Goal: Transaction & Acquisition: Purchase product/service

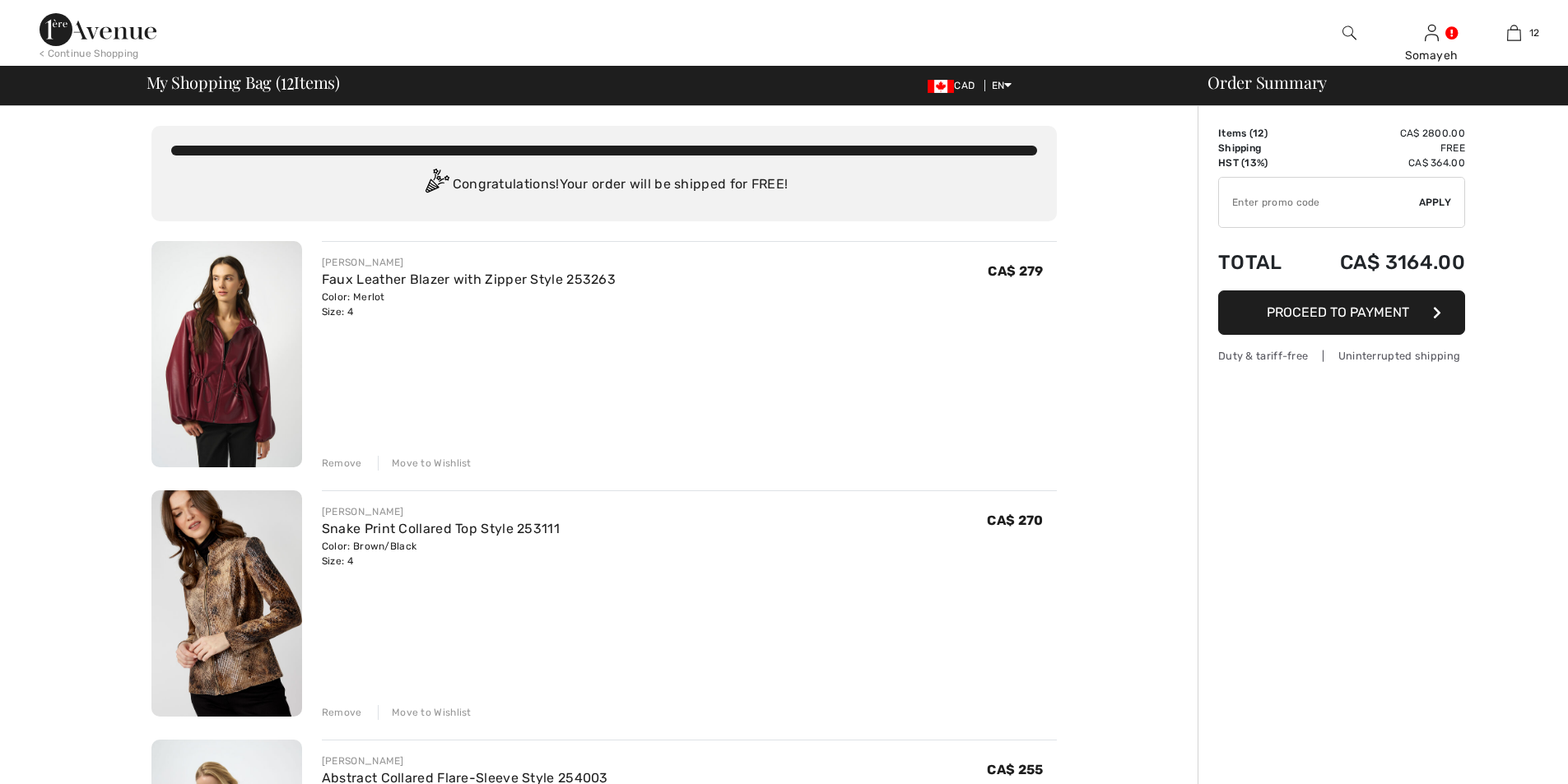
click at [242, 373] on img at bounding box center [226, 354] width 150 height 227
click at [242, 374] on img at bounding box center [226, 354] width 150 height 227
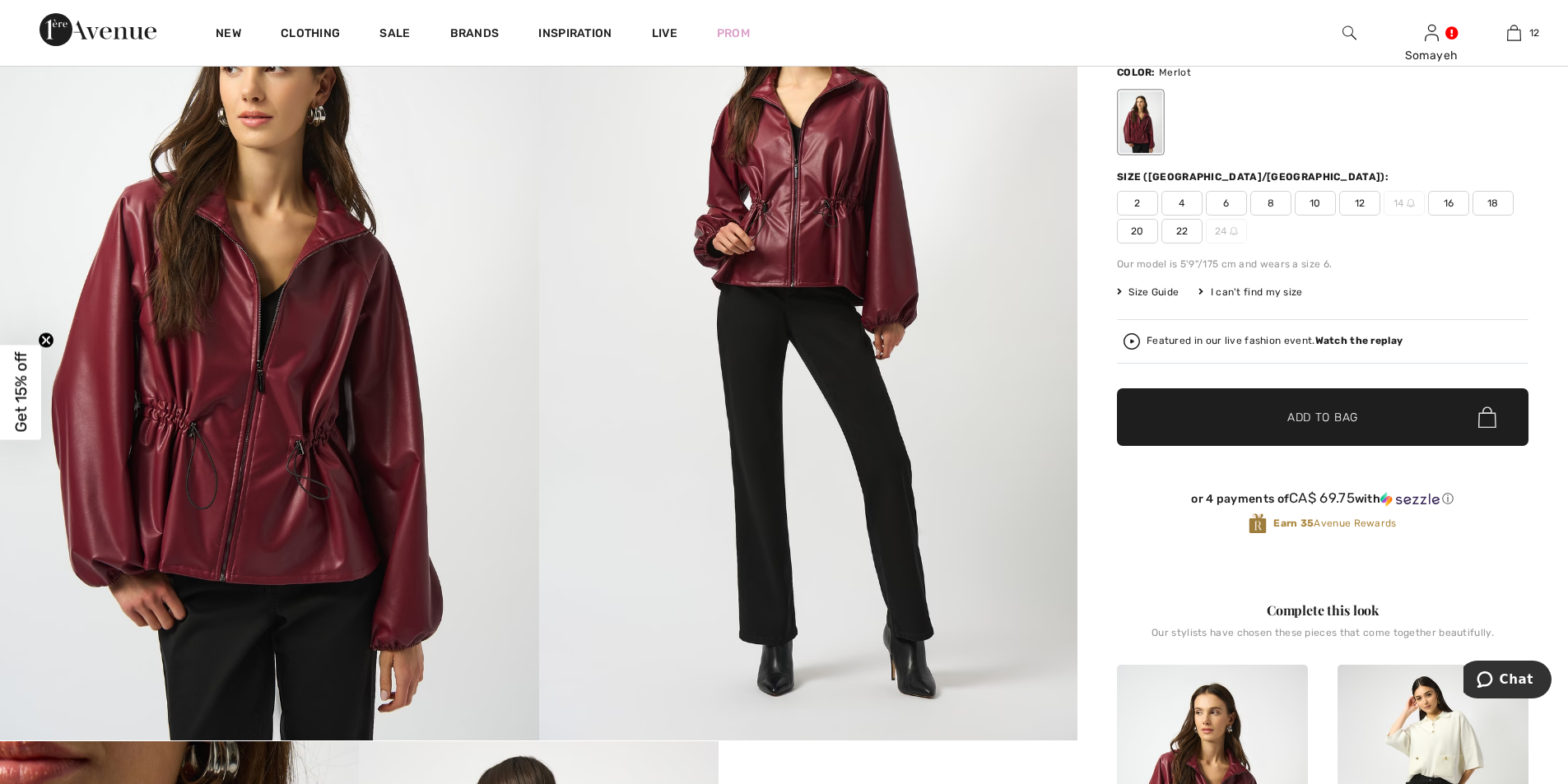
scroll to position [82, 0]
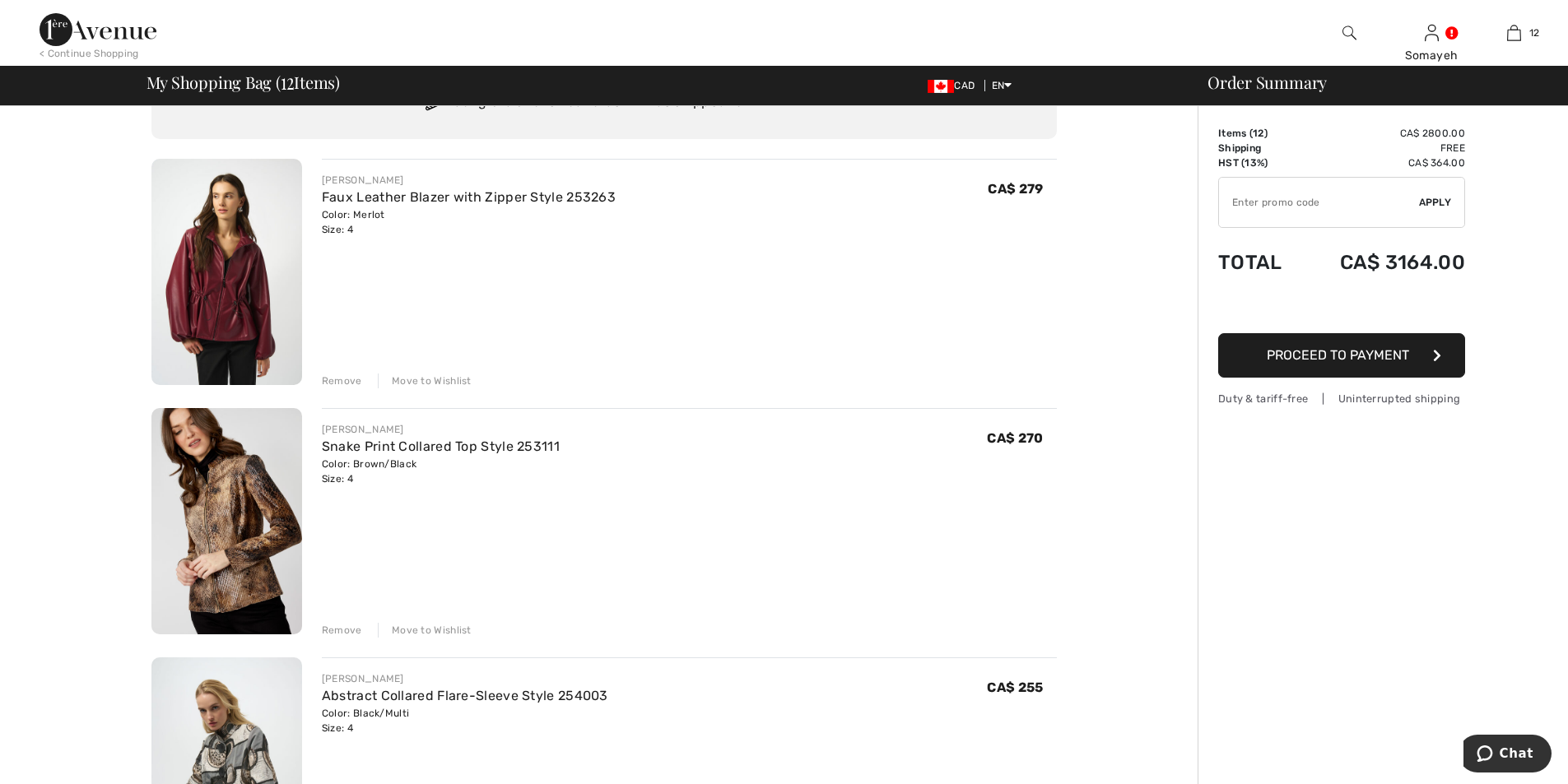
scroll to position [329, 0]
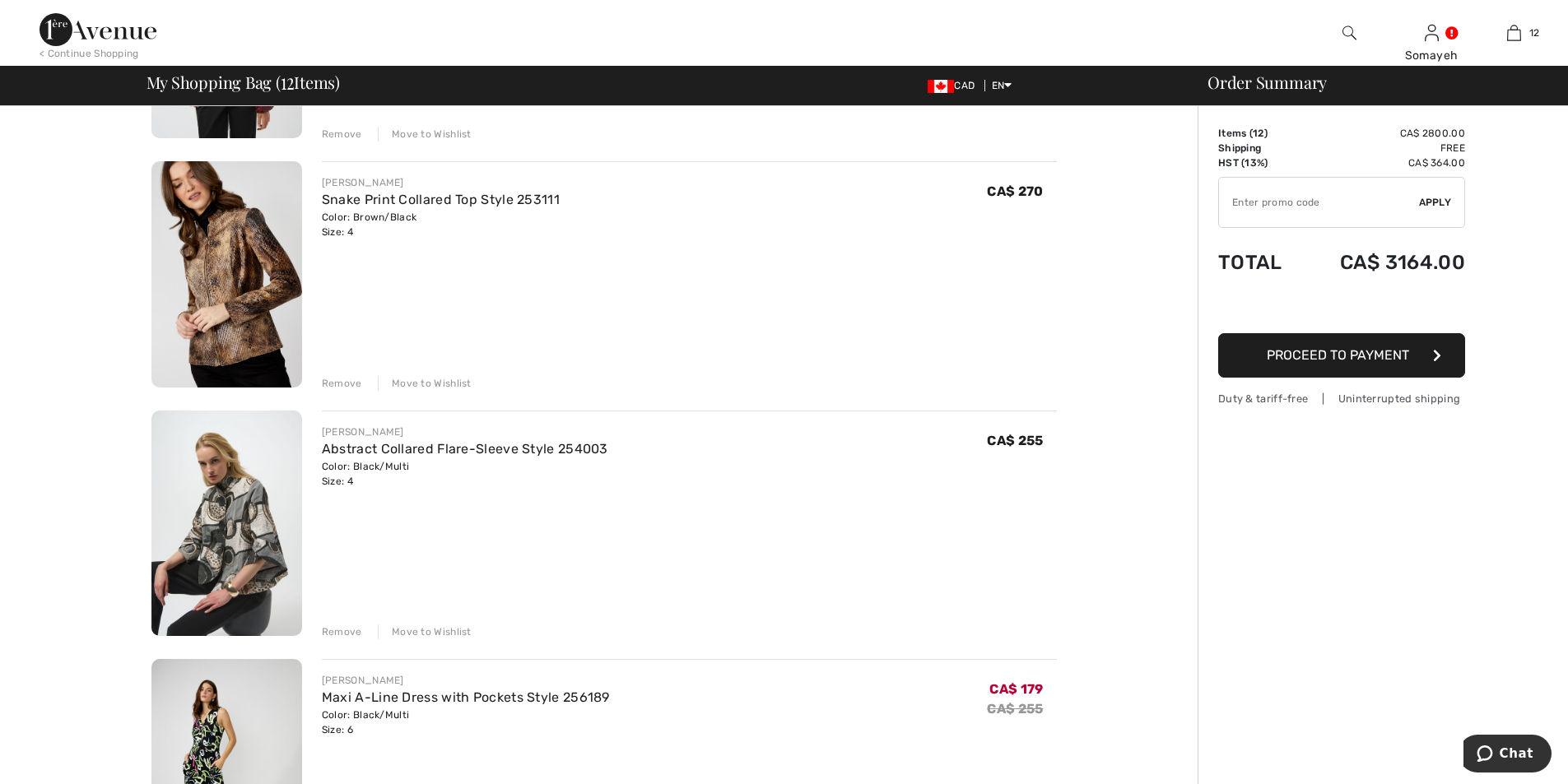
click at [224, 535] on img at bounding box center [226, 523] width 150 height 227
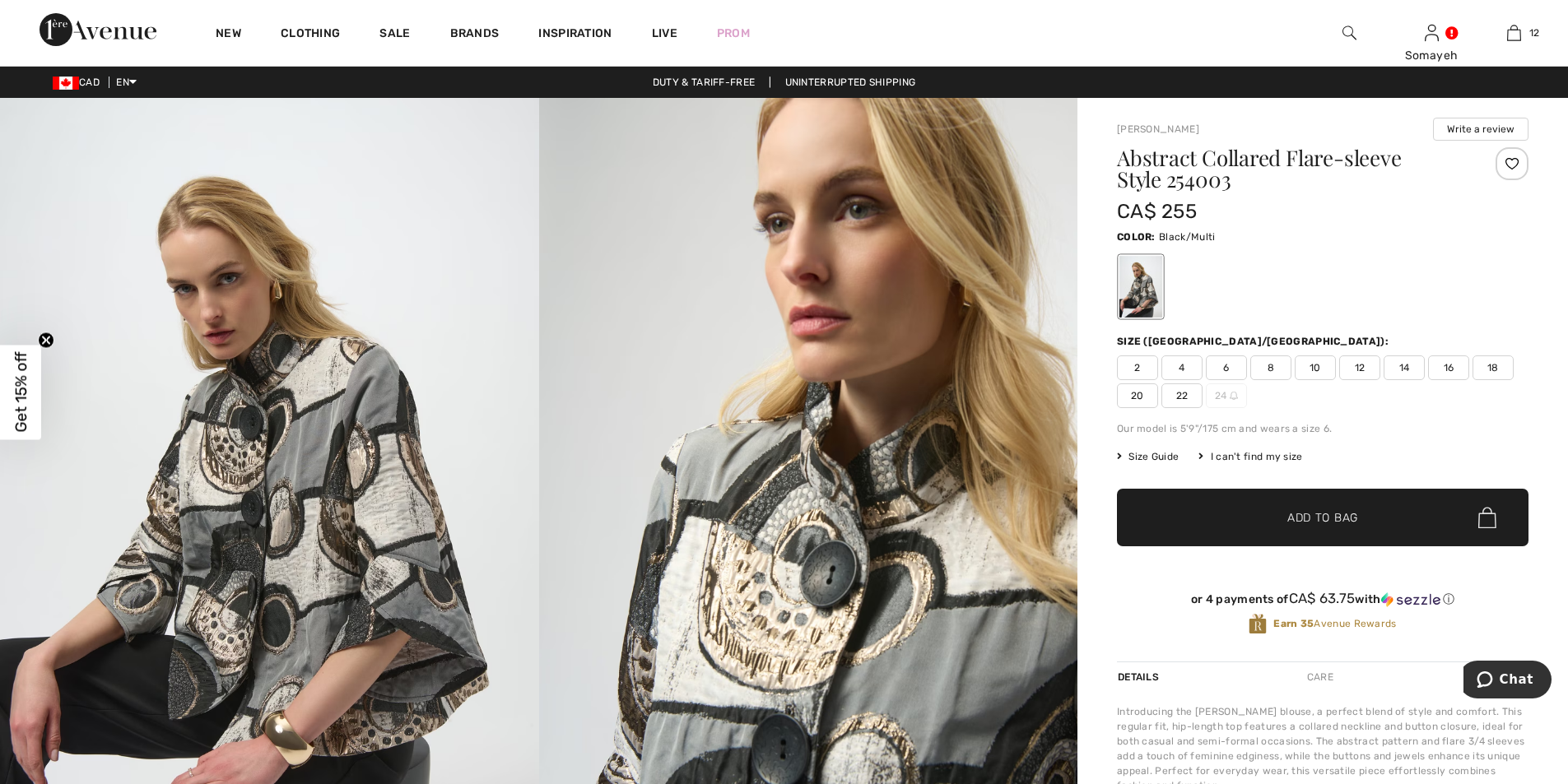
click at [320, 515] on img at bounding box center [269, 501] width 539 height 807
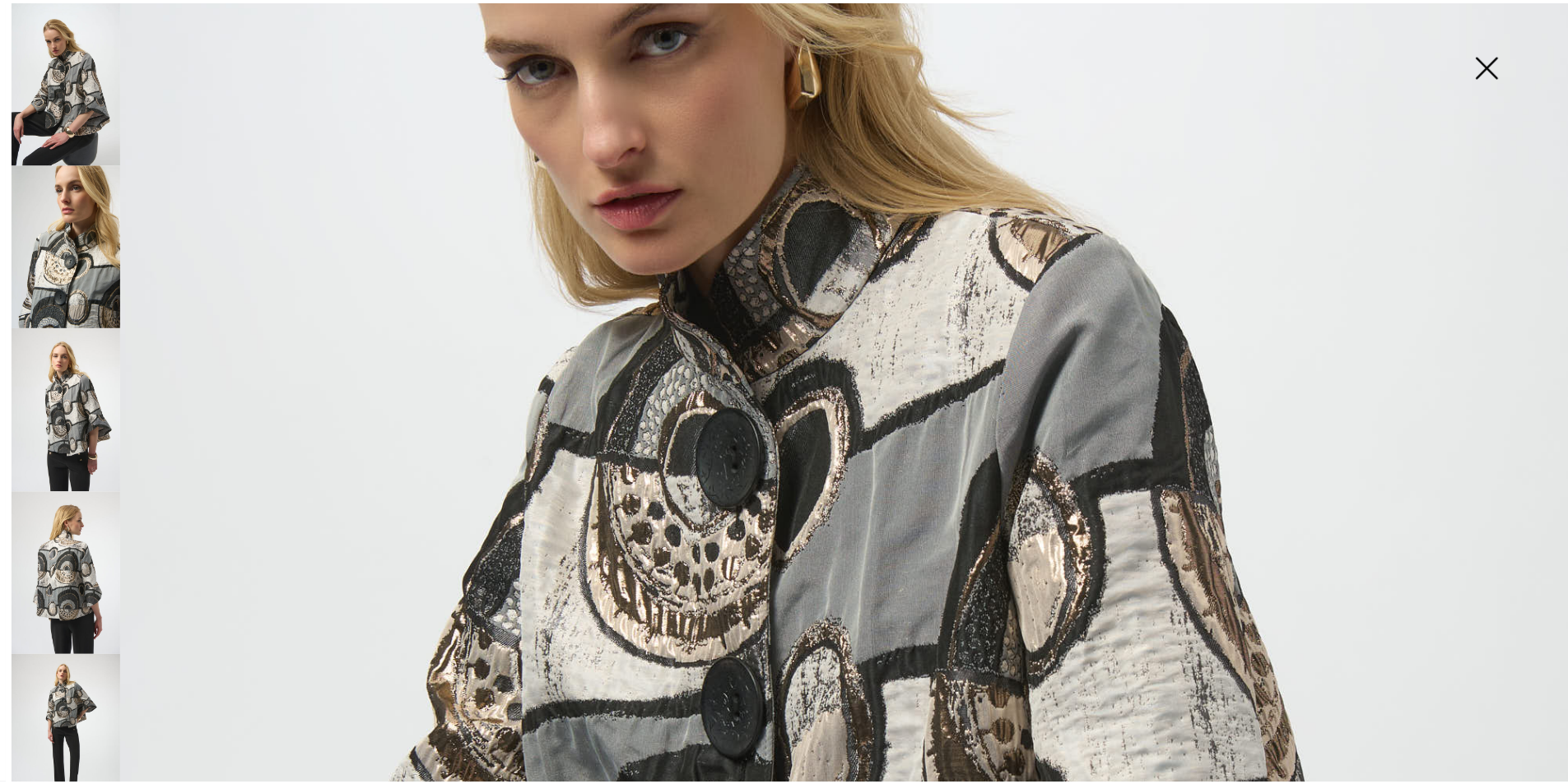
scroll to position [822, 0]
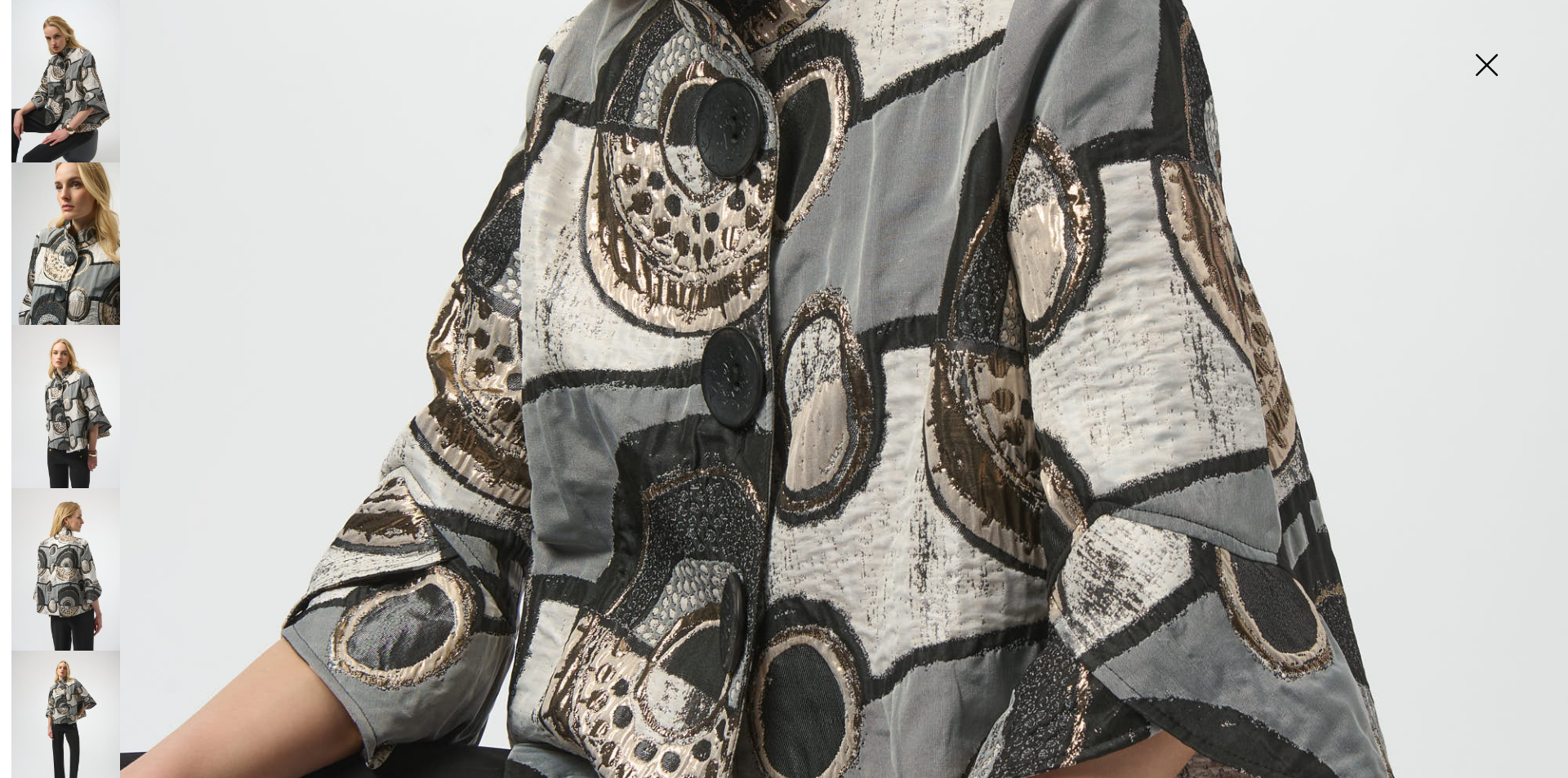
click at [84, 395] on img at bounding box center [65, 405] width 108 height 162
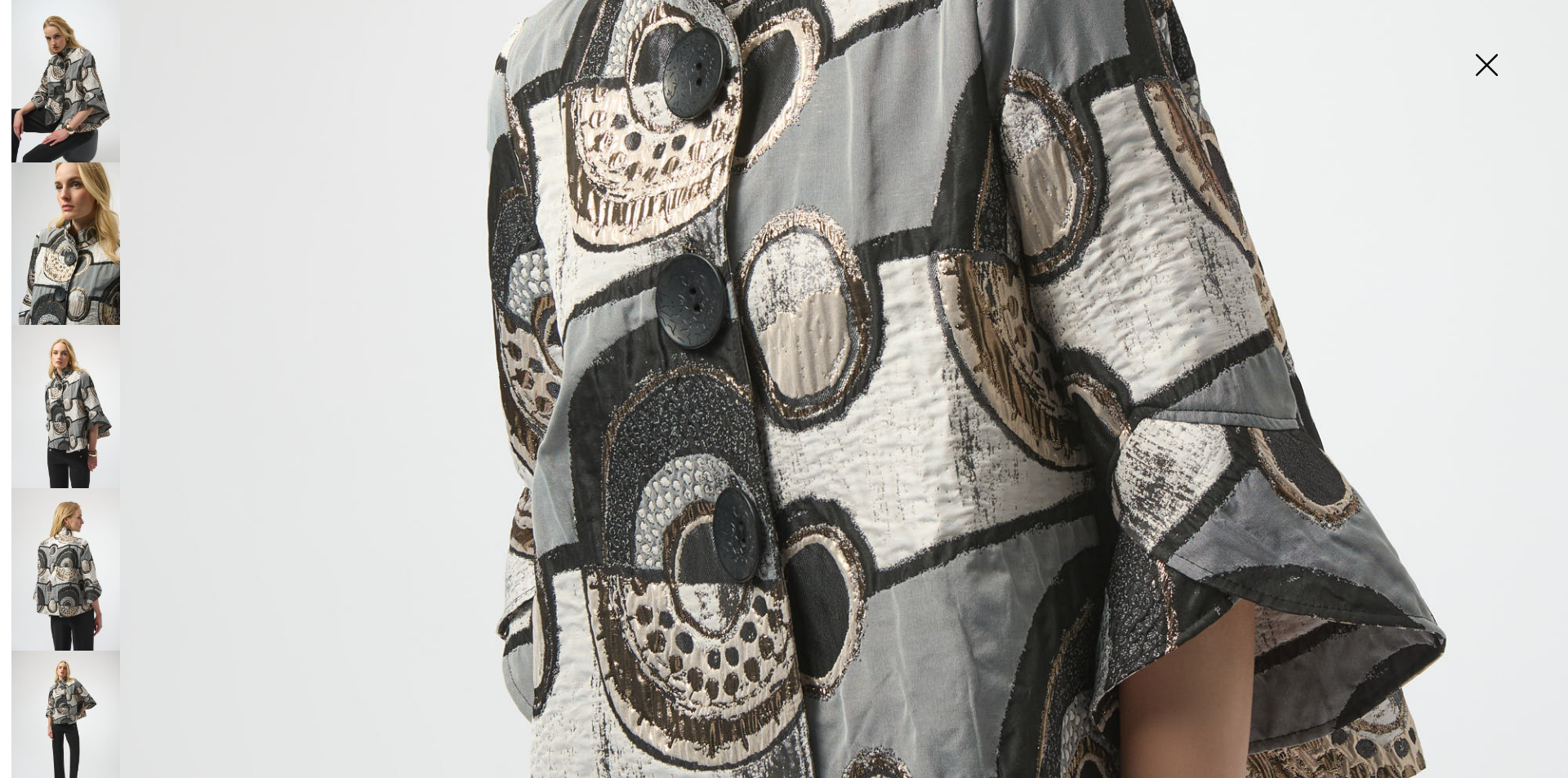
click at [59, 527] on img at bounding box center [65, 568] width 108 height 162
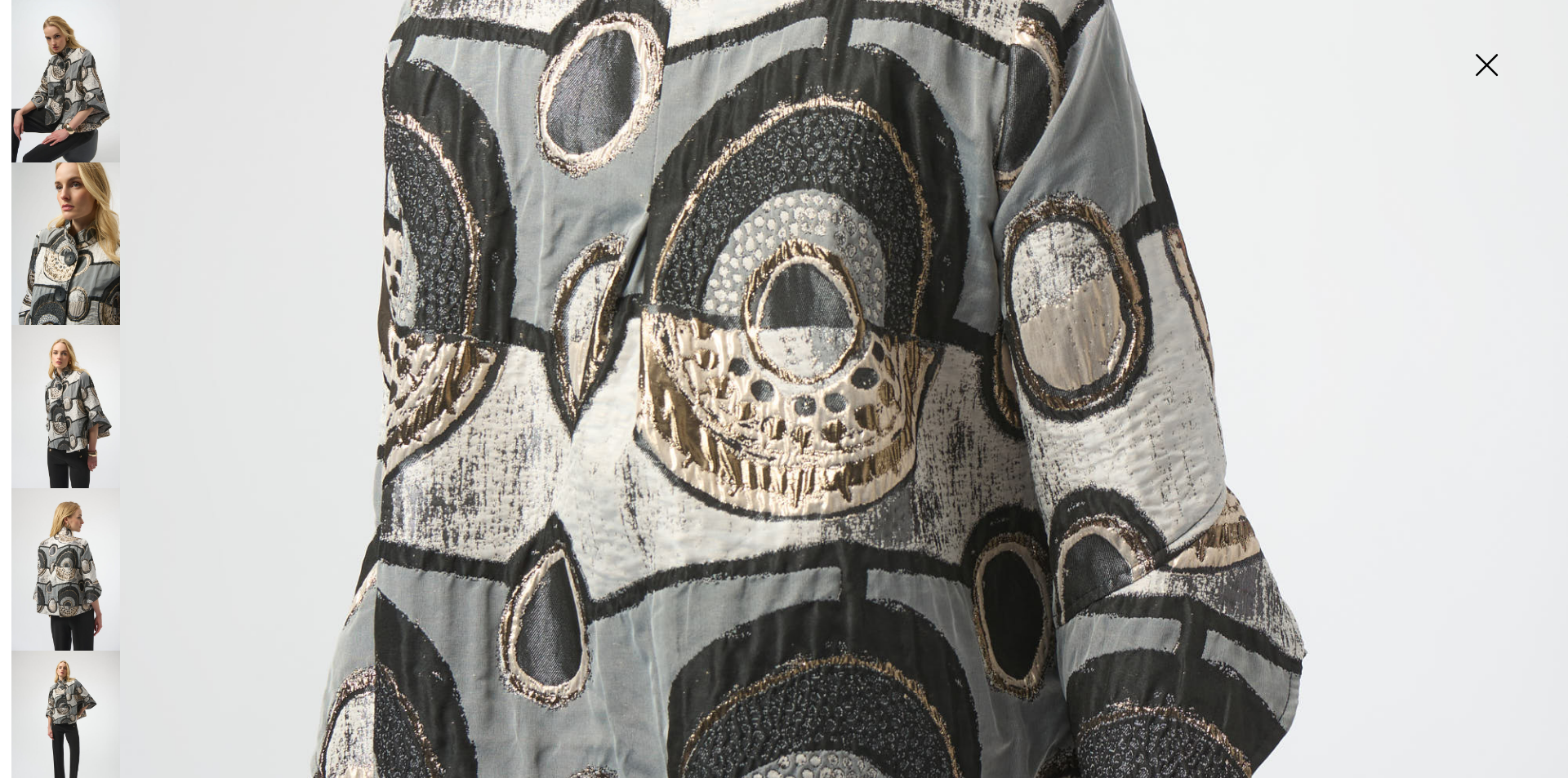
click at [1482, 67] on img at bounding box center [1486, 66] width 82 height 84
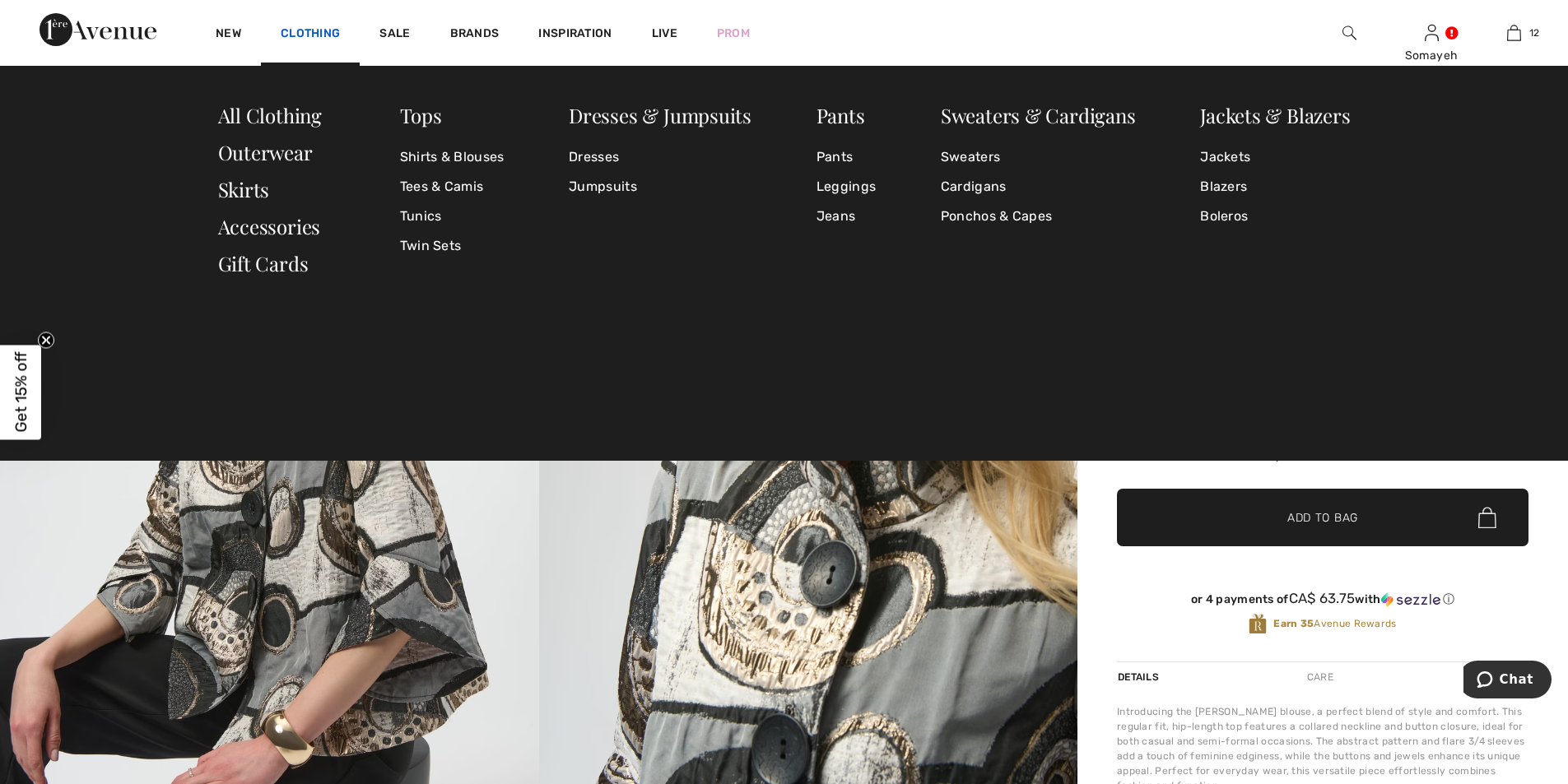
click at [291, 33] on link "Clothing" at bounding box center [310, 35] width 59 height 17
click at [1270, 115] on link "Jackets & Blazers" at bounding box center [1274, 116] width 150 height 27
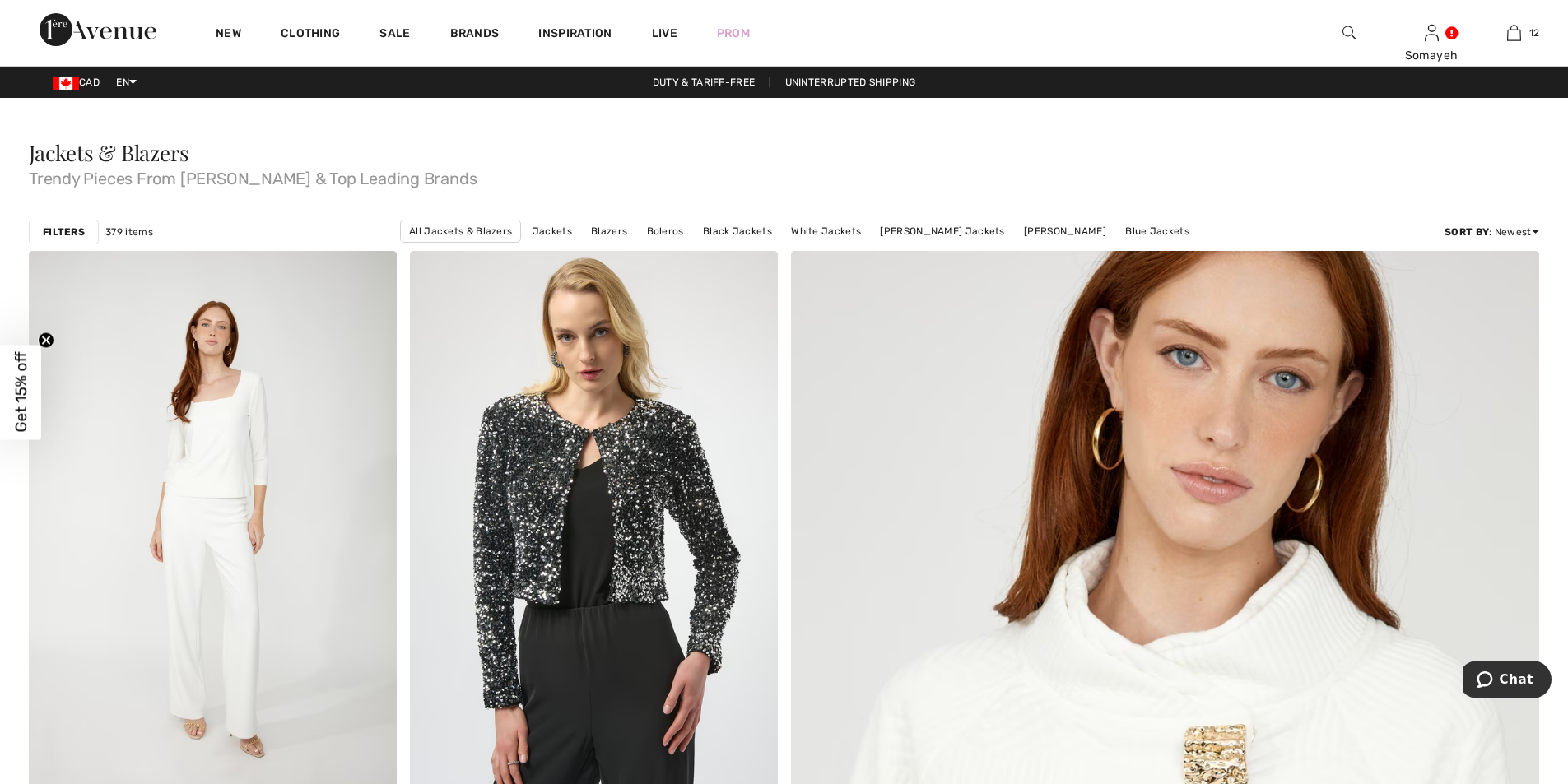
click at [85, 235] on div "Filters" at bounding box center [63, 232] width 70 height 25
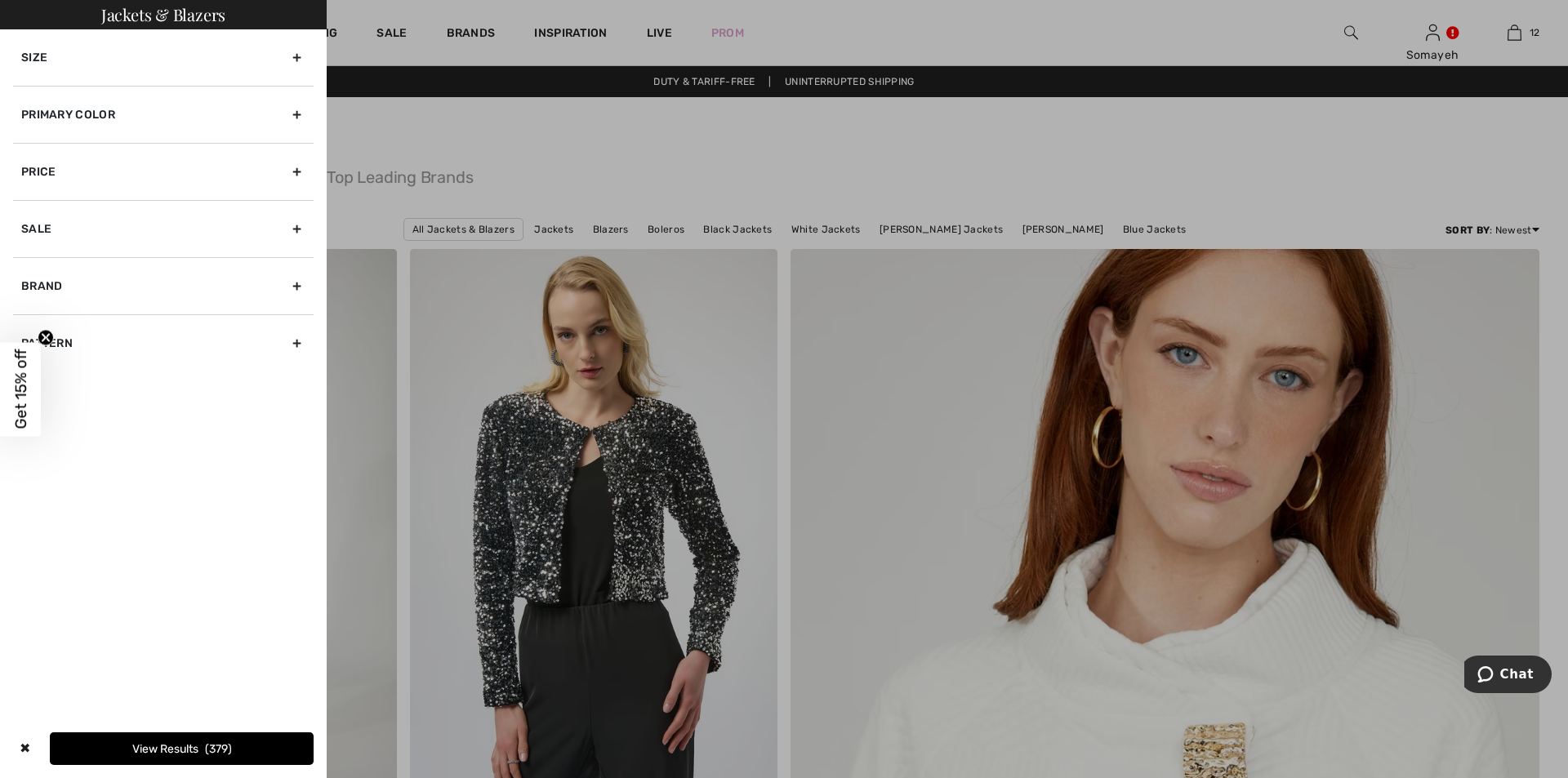
click at [301, 115] on div "Primary Color" at bounding box center [163, 114] width 301 height 57
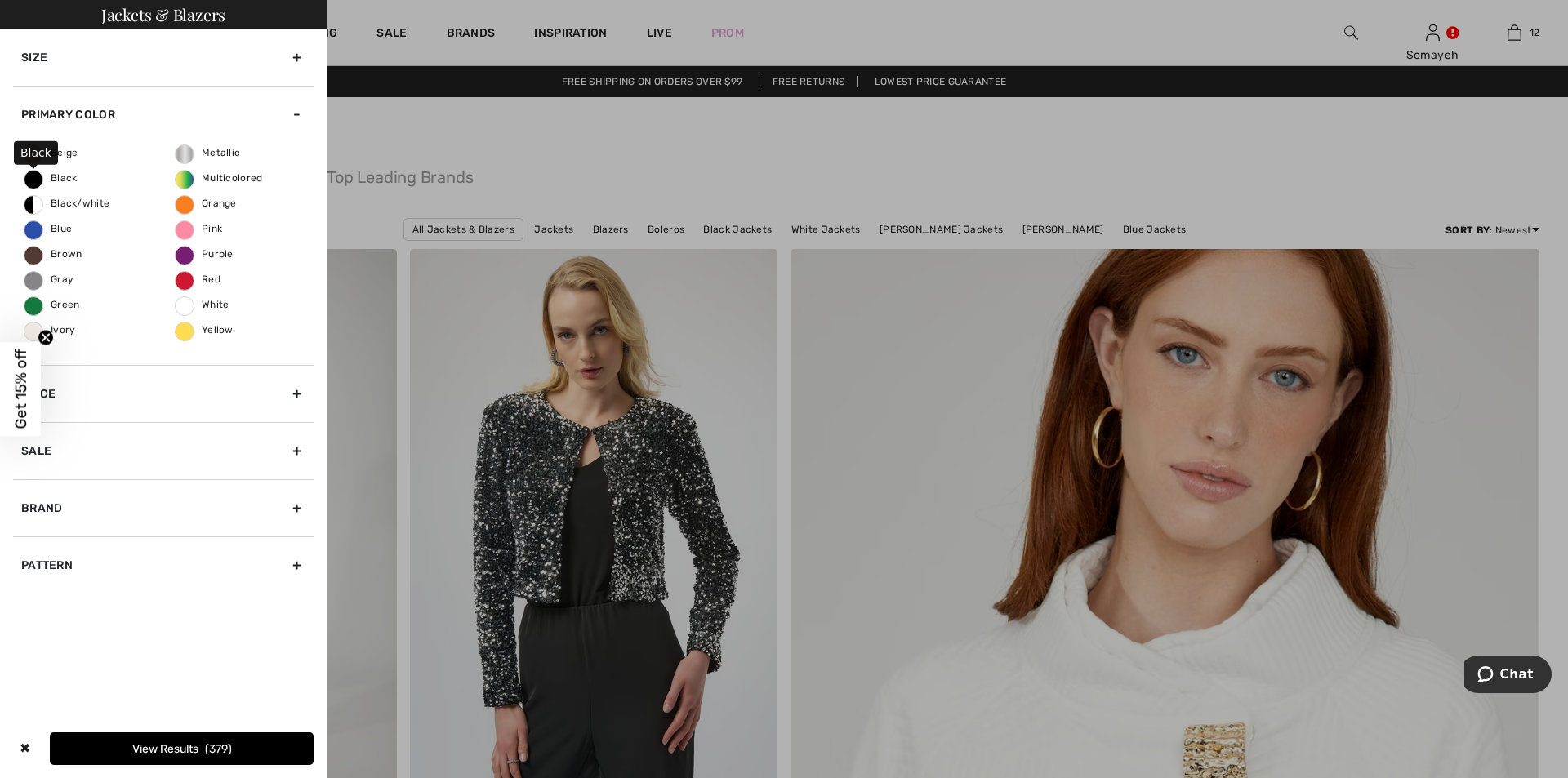
click at [50, 181] on span "Black" at bounding box center [51, 178] width 53 height 11
click at [0, 0] on input "Black" at bounding box center [0, 0] width 0 height 0
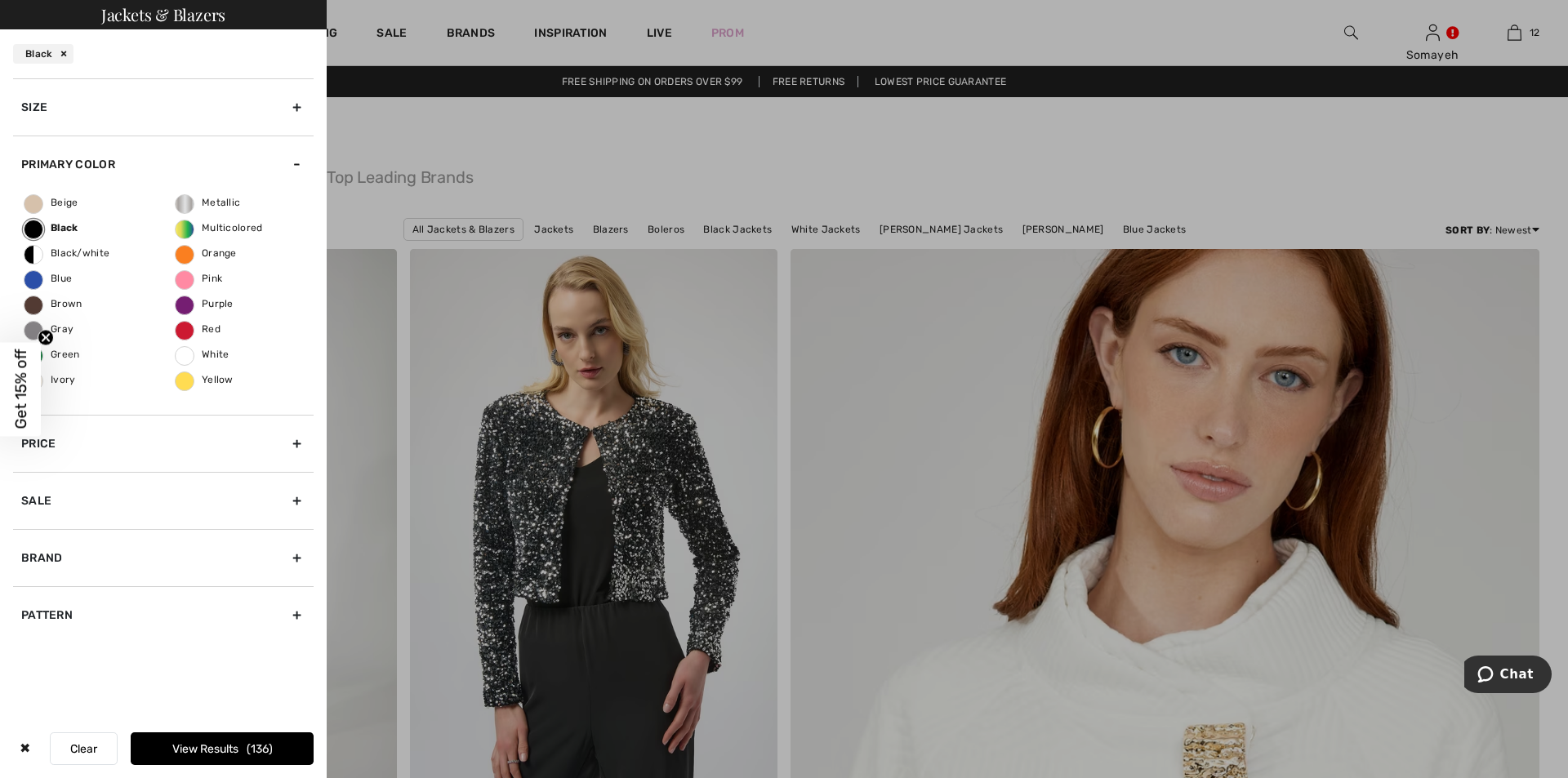
click at [198, 740] on button "View Results 136" at bounding box center [222, 749] width 183 height 32
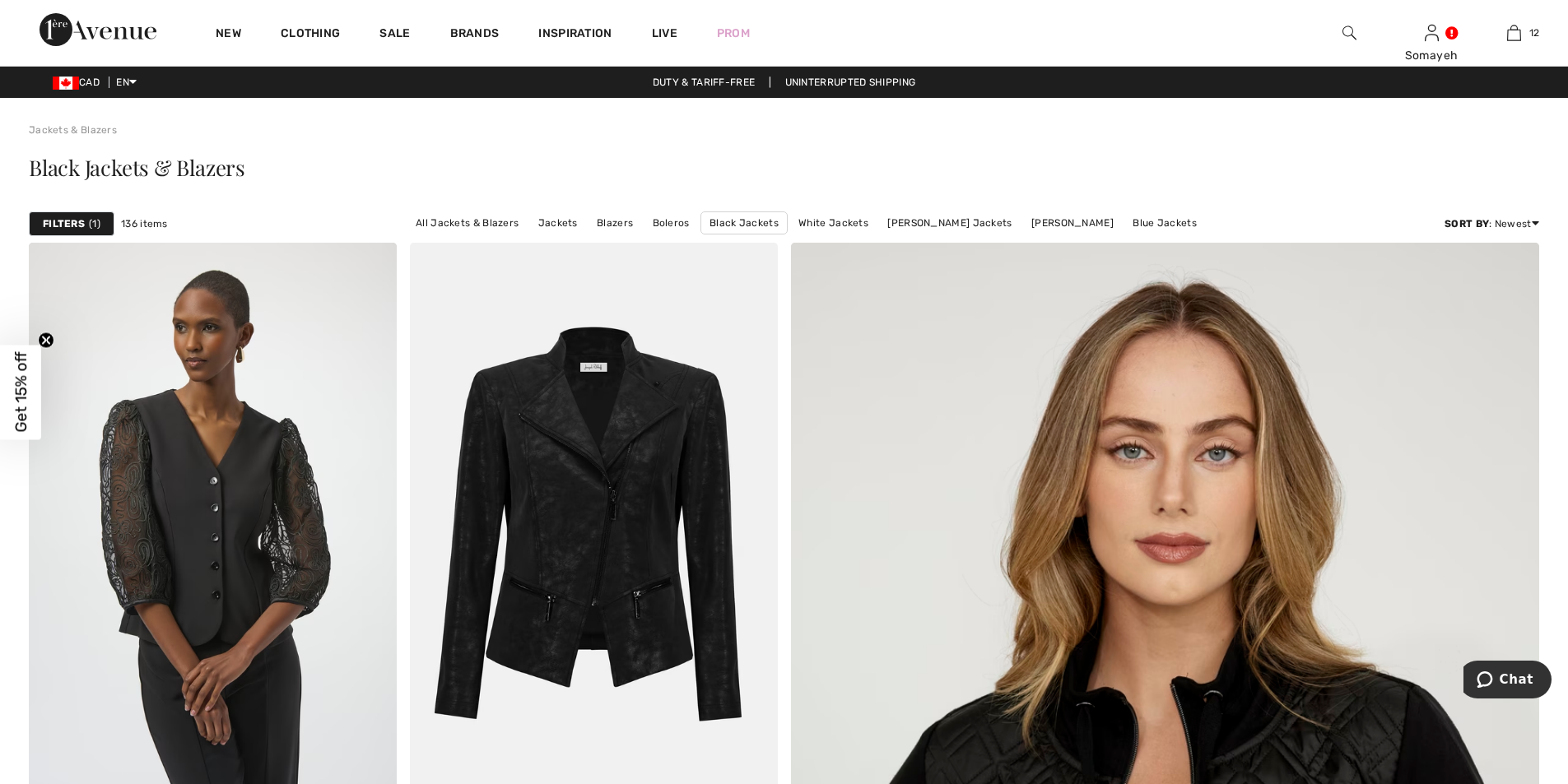
click at [68, 220] on strong "Filters" at bounding box center [64, 223] width 42 height 14
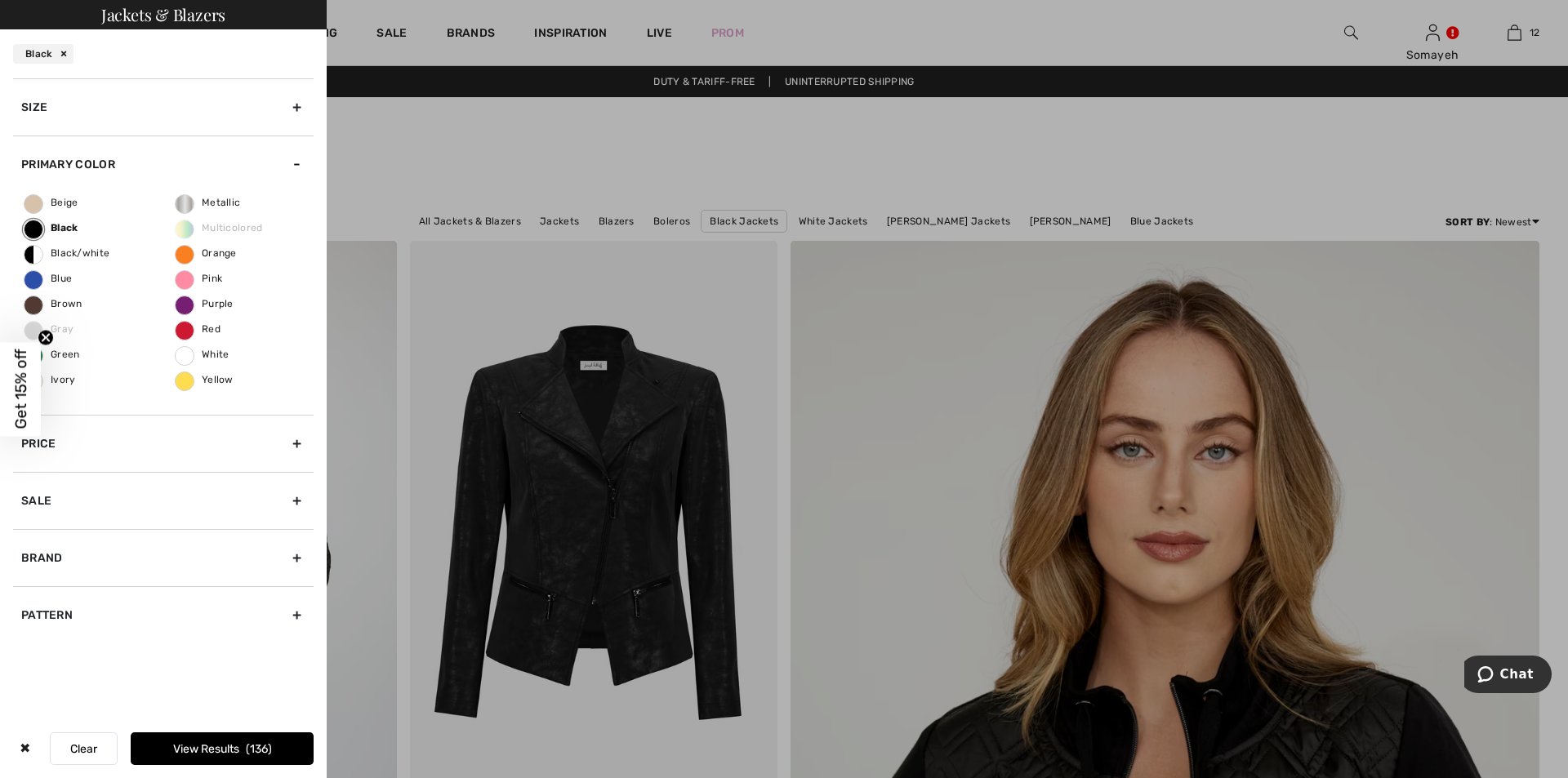
click at [63, 53] on div "Black" at bounding box center [44, 53] width 61 height 20
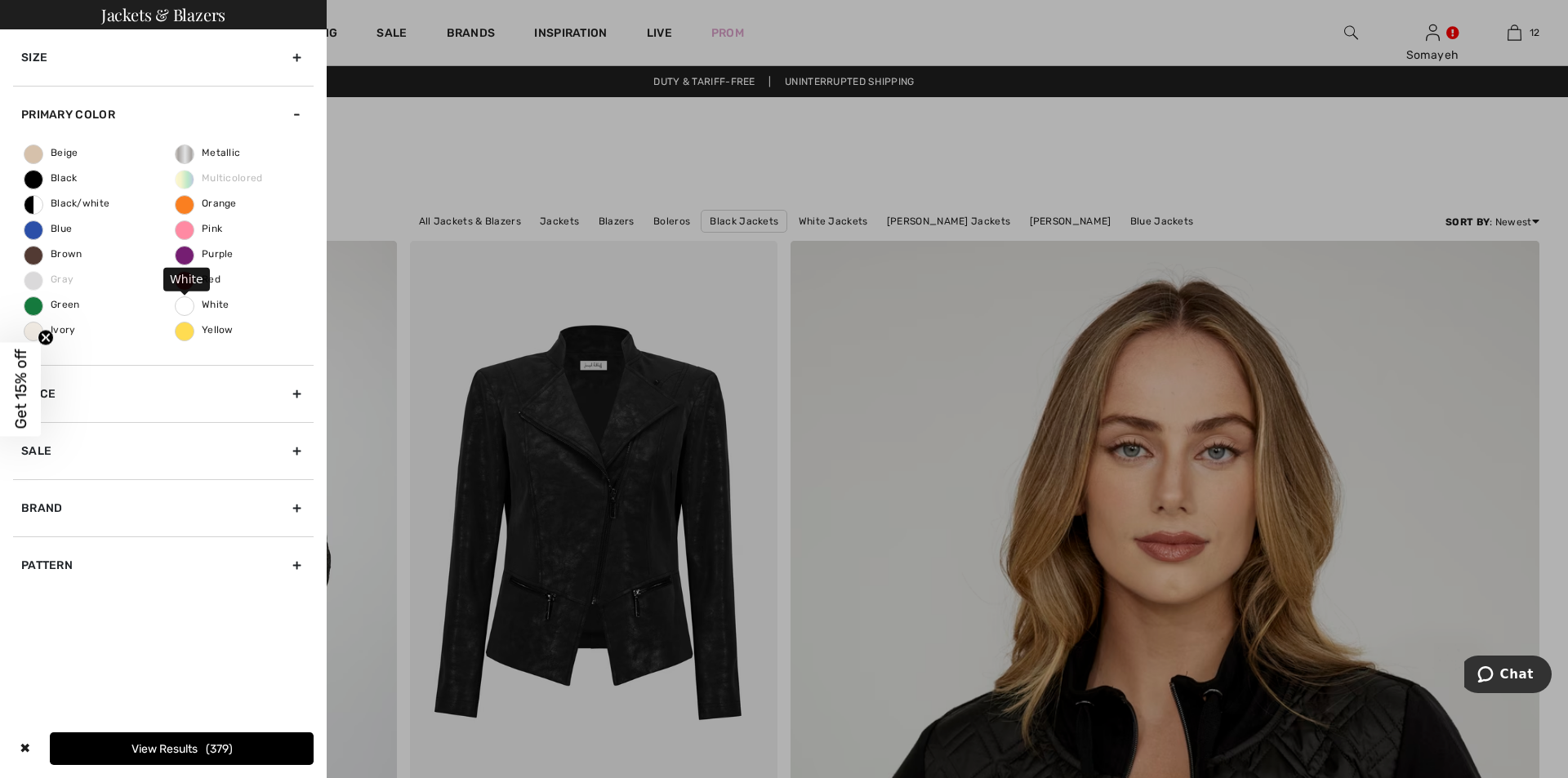
click at [183, 307] on span "White" at bounding box center [202, 305] width 54 height 11
click at [0, 0] on input "White" at bounding box center [0, 0] width 0 height 0
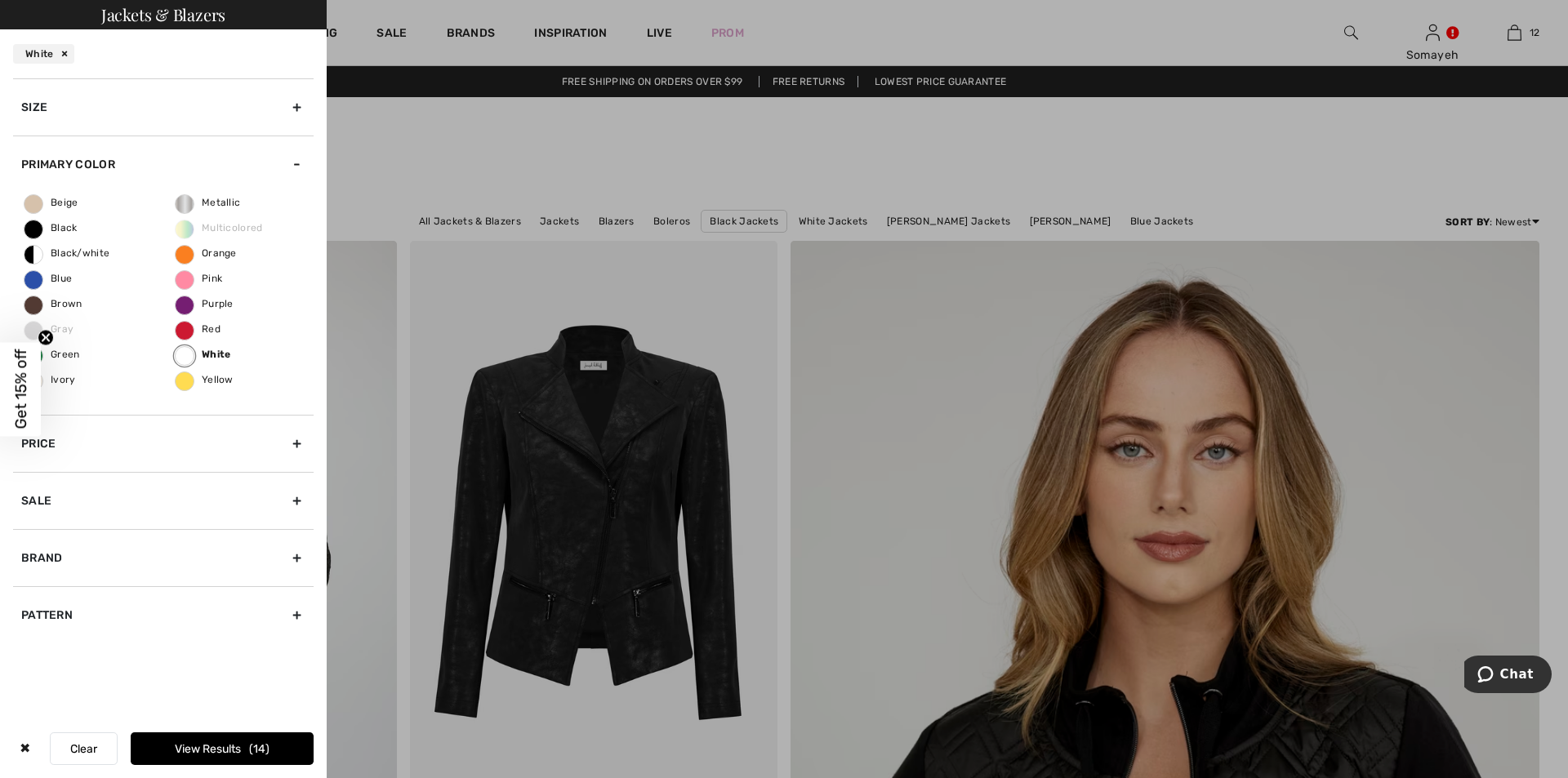
click at [217, 756] on button "View Results 14" at bounding box center [222, 749] width 183 height 32
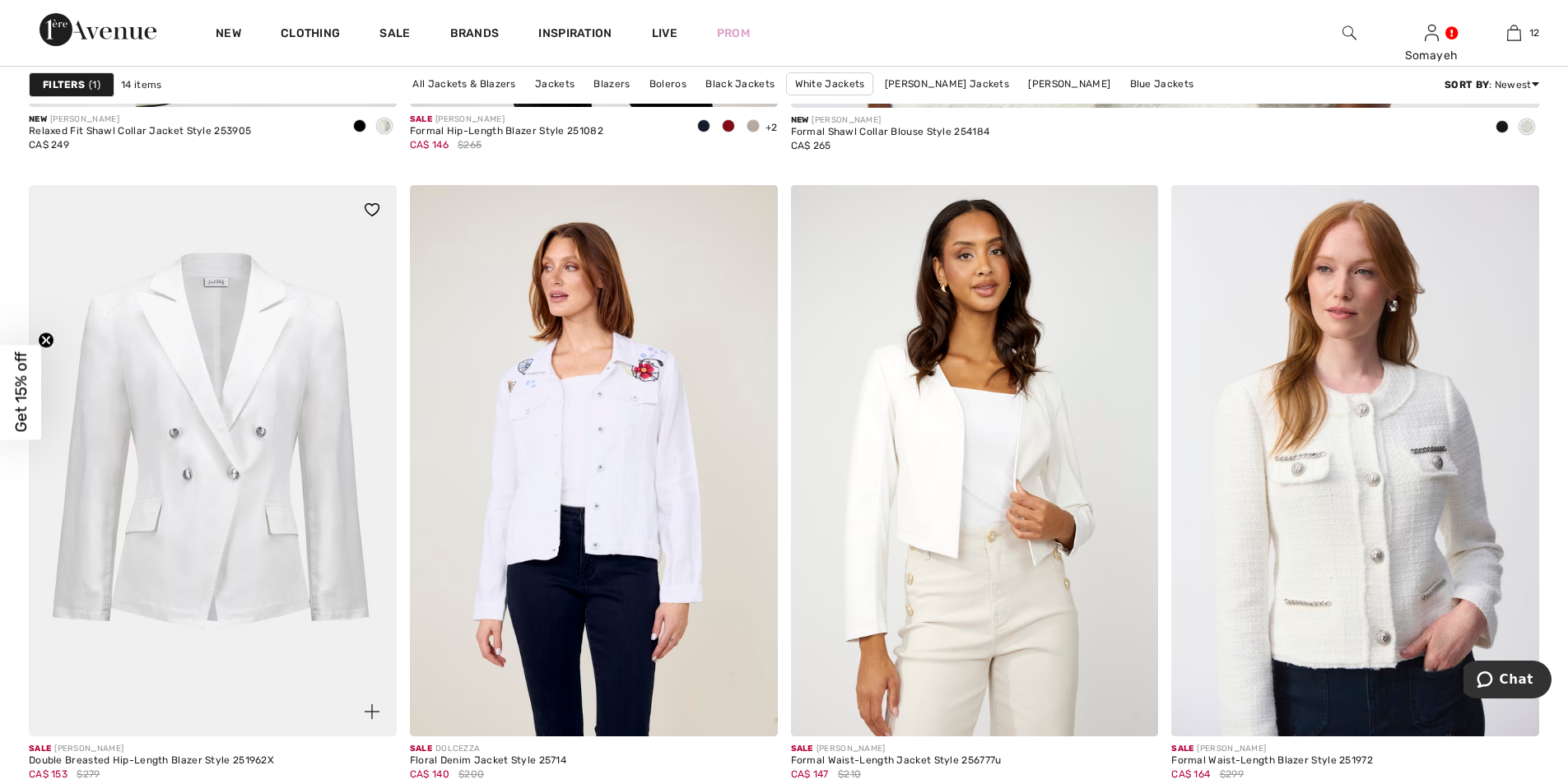
scroll to position [1399, 0]
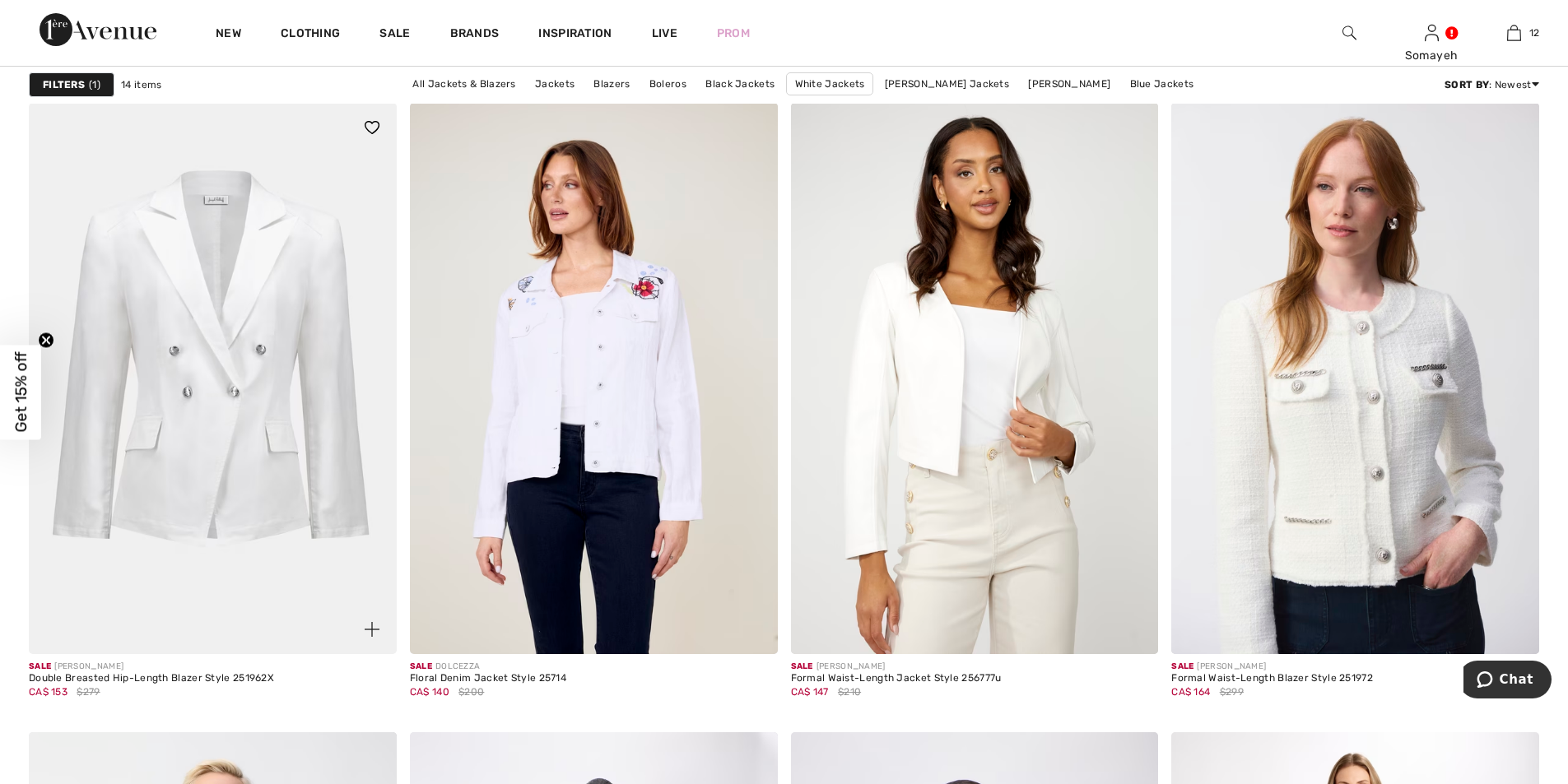
click at [232, 442] on img at bounding box center [212, 379] width 368 height 551
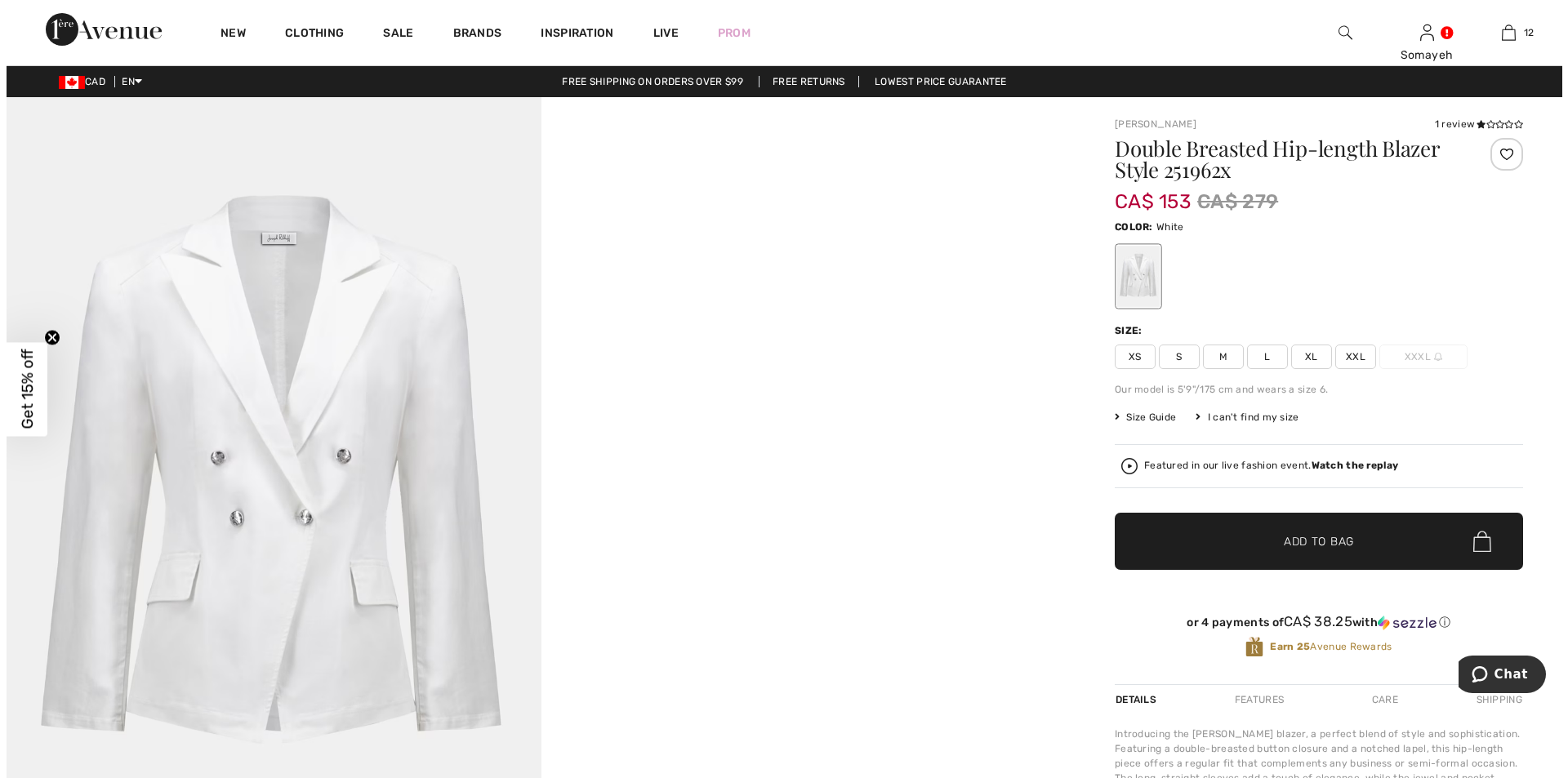
scroll to position [82, 0]
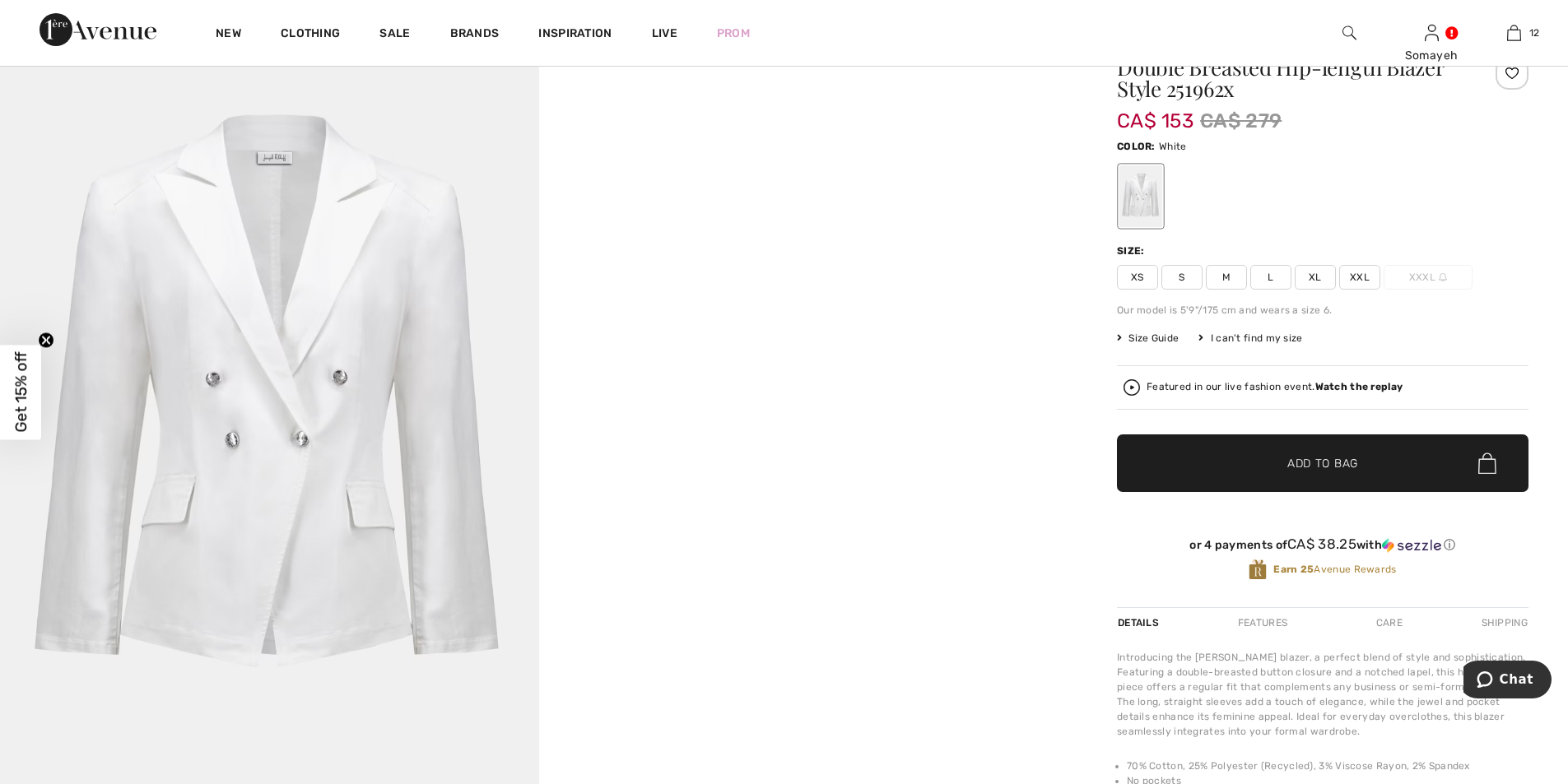
click at [303, 459] on img at bounding box center [269, 419] width 539 height 808
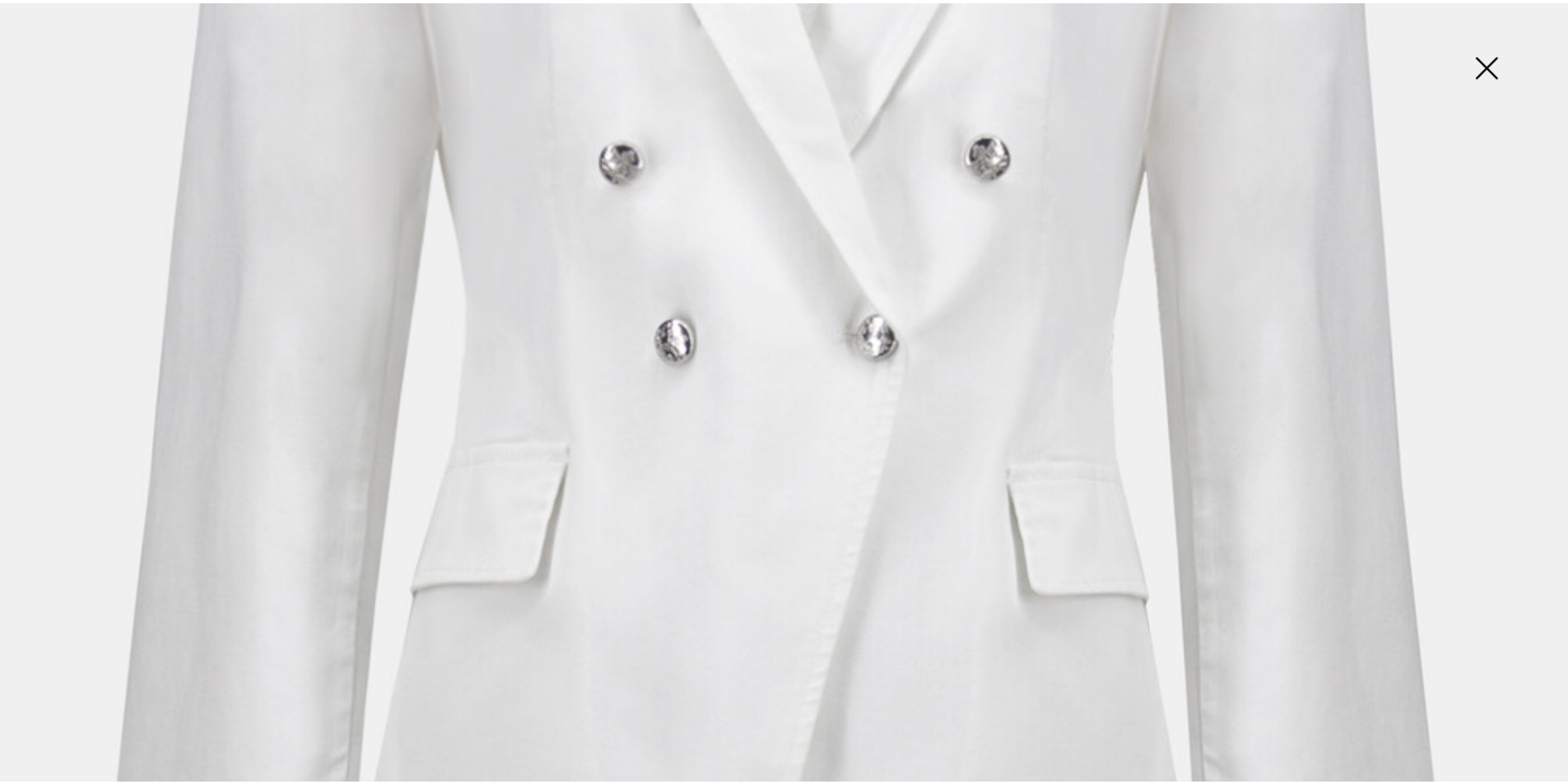
scroll to position [658, 0]
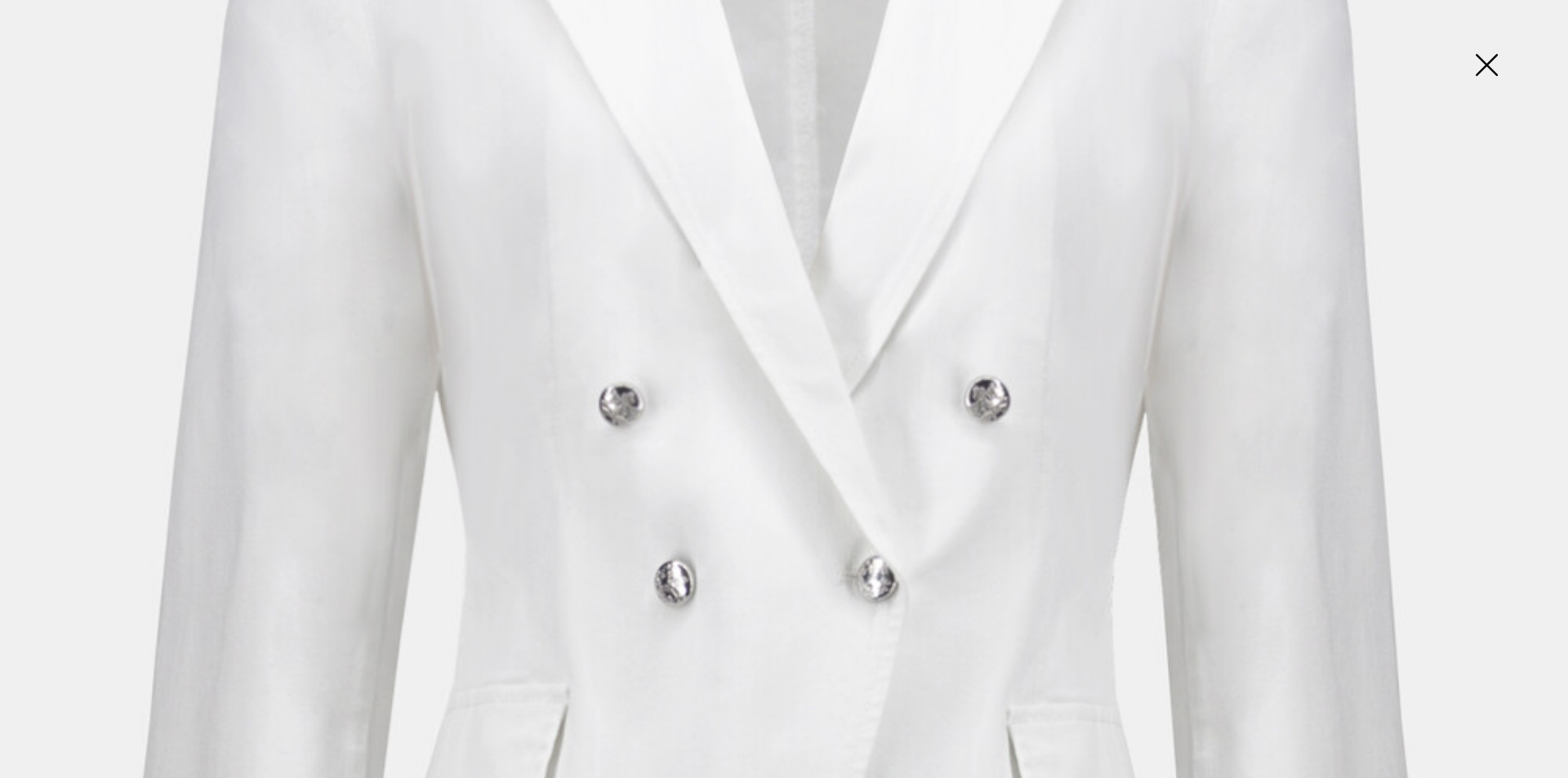
click at [1488, 62] on img at bounding box center [1486, 66] width 82 height 84
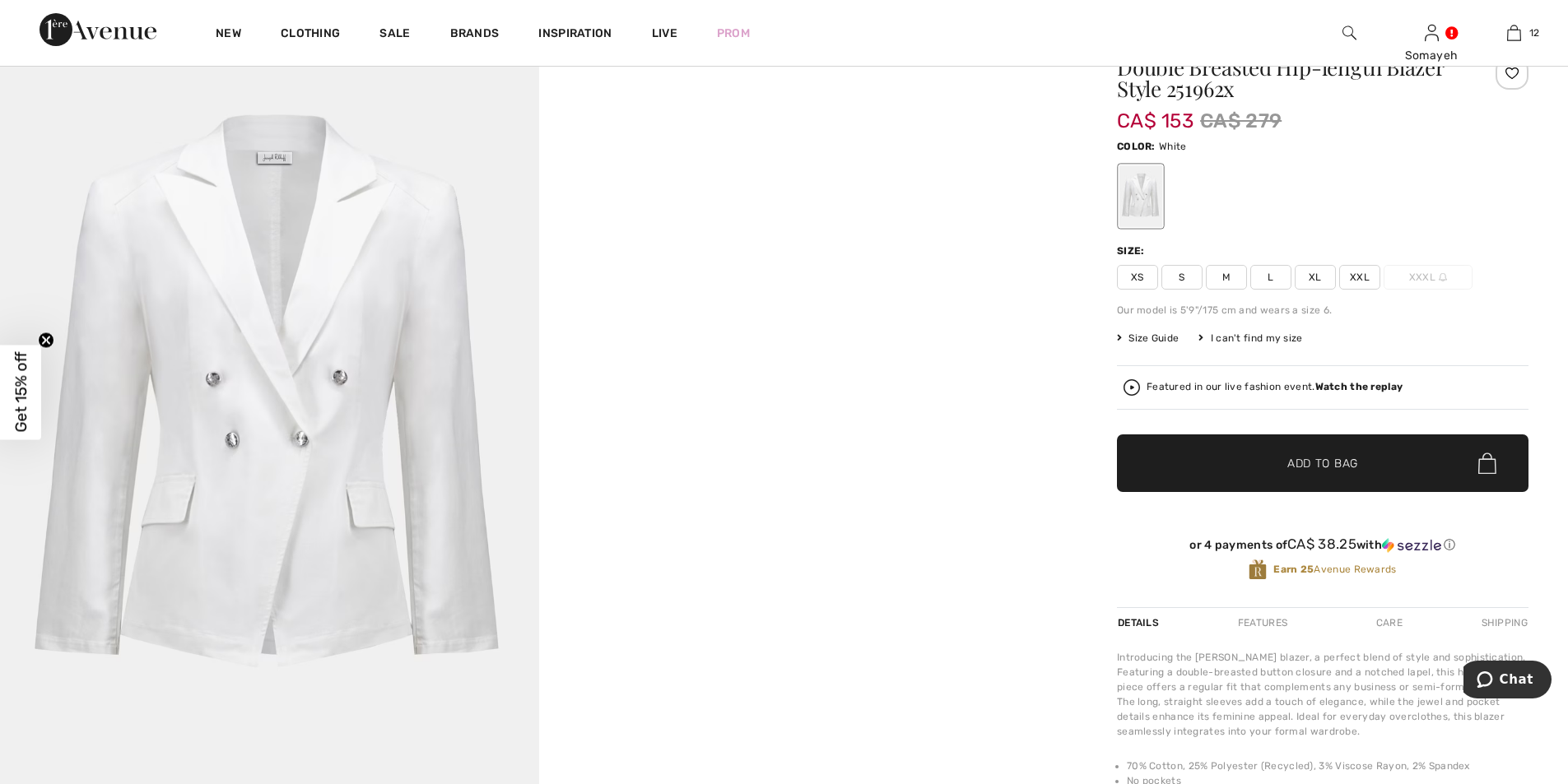
click at [1193, 283] on span "S" at bounding box center [1182, 277] width 41 height 25
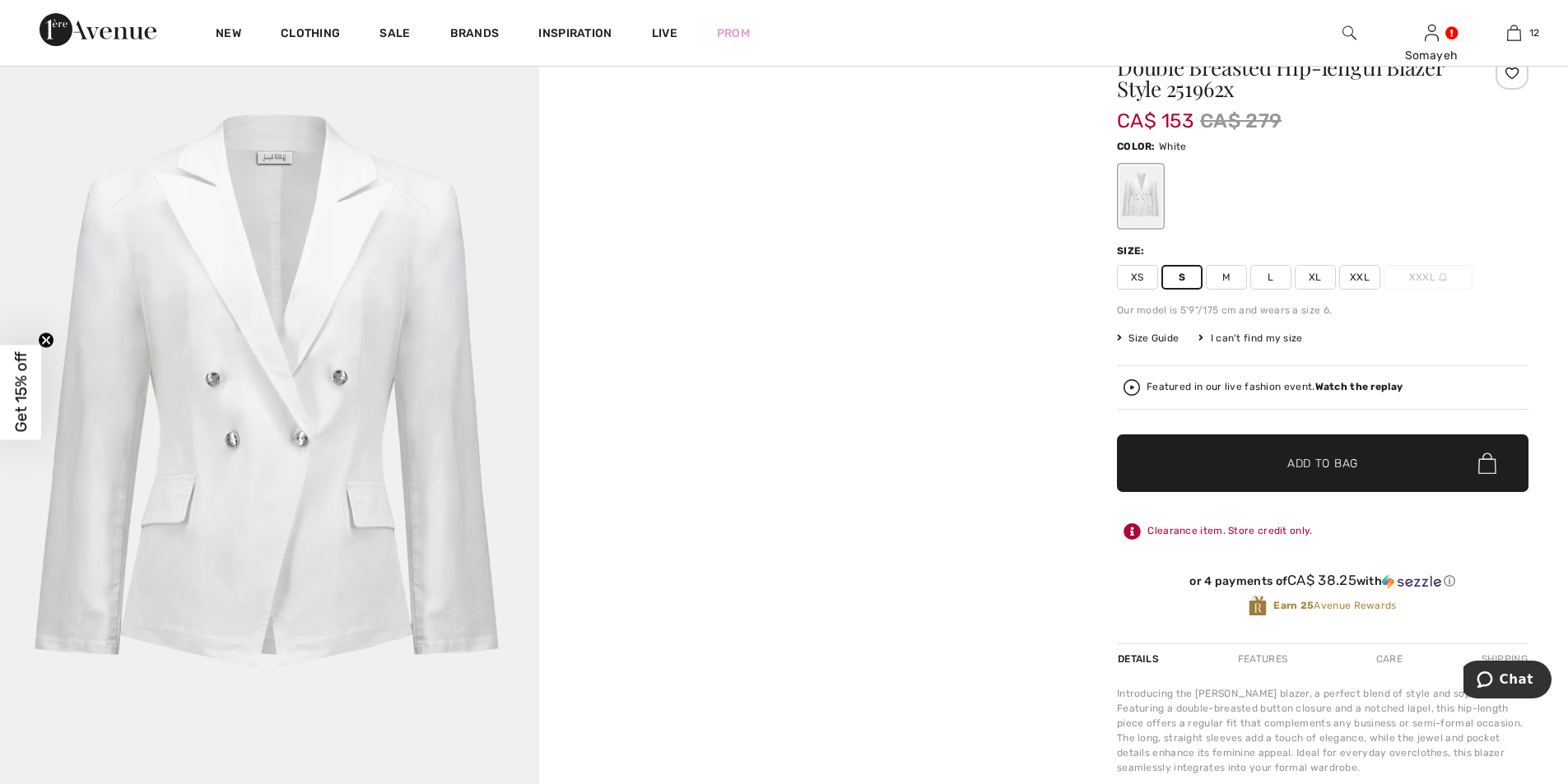
click at [1317, 473] on span "✔ Added to Bag Add to Bag" at bounding box center [1322, 463] width 411 height 57
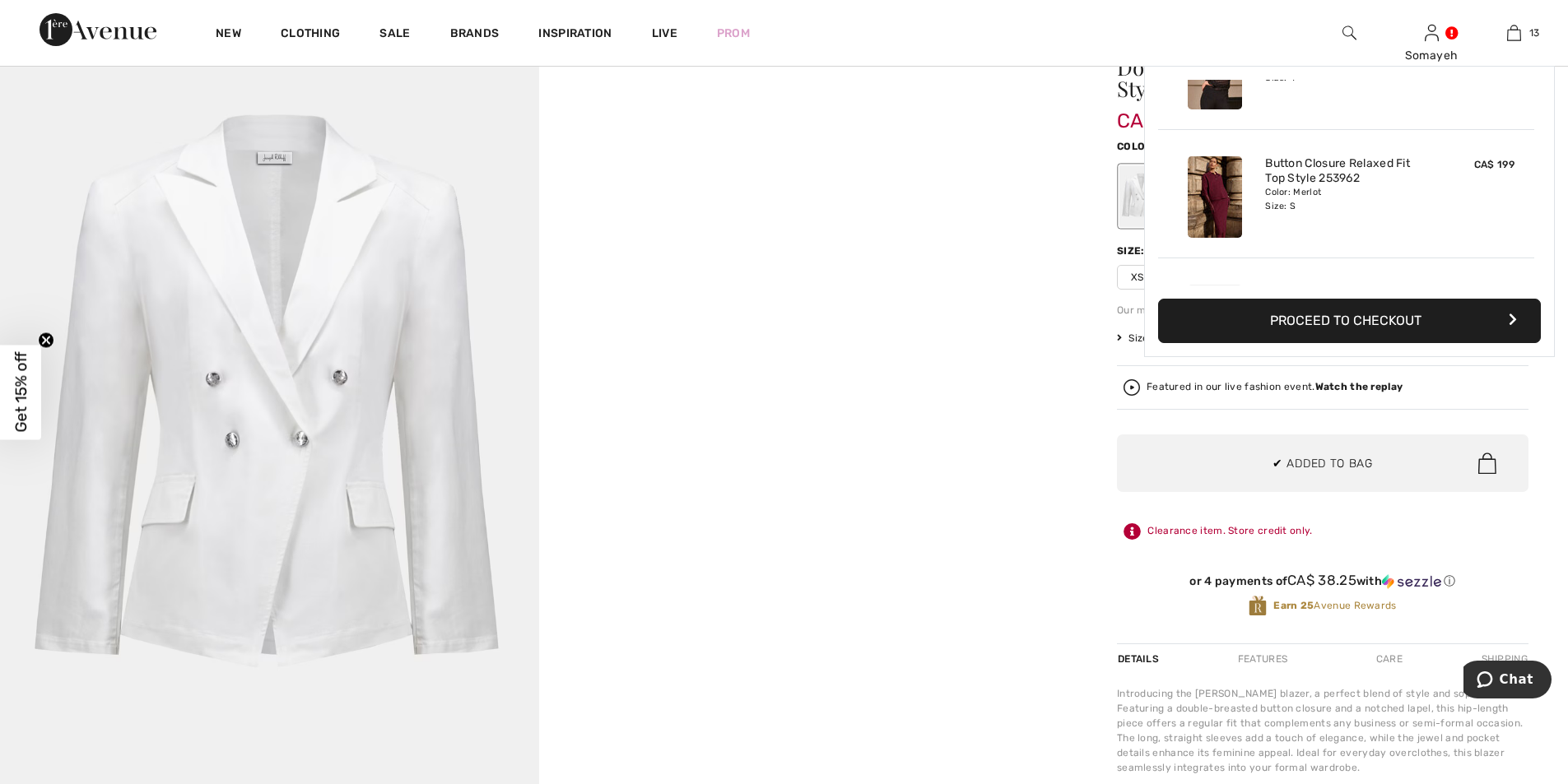
scroll to position [1463, 0]
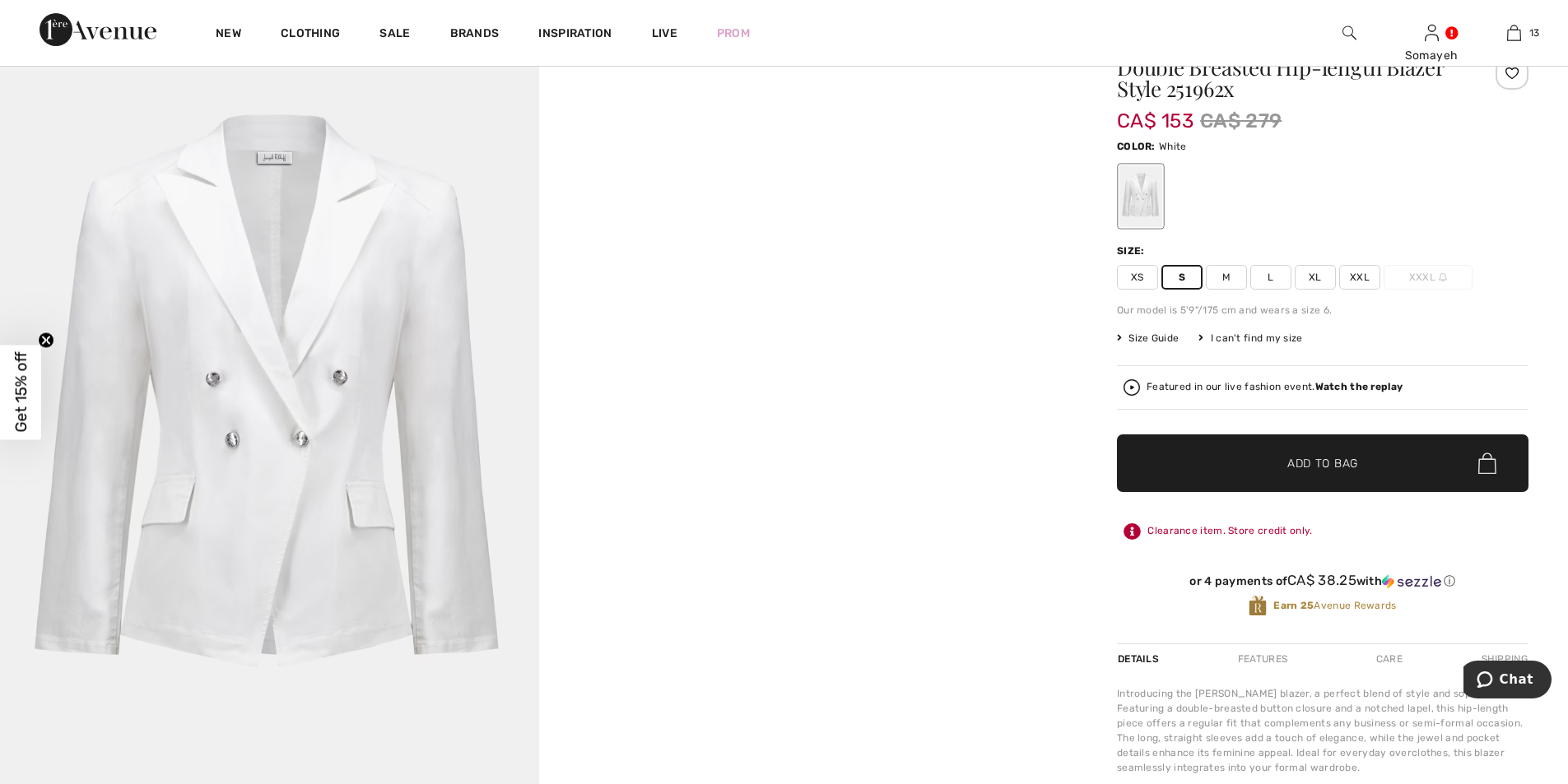
click at [811, 300] on div at bounding box center [539, 419] width 1077 height 808
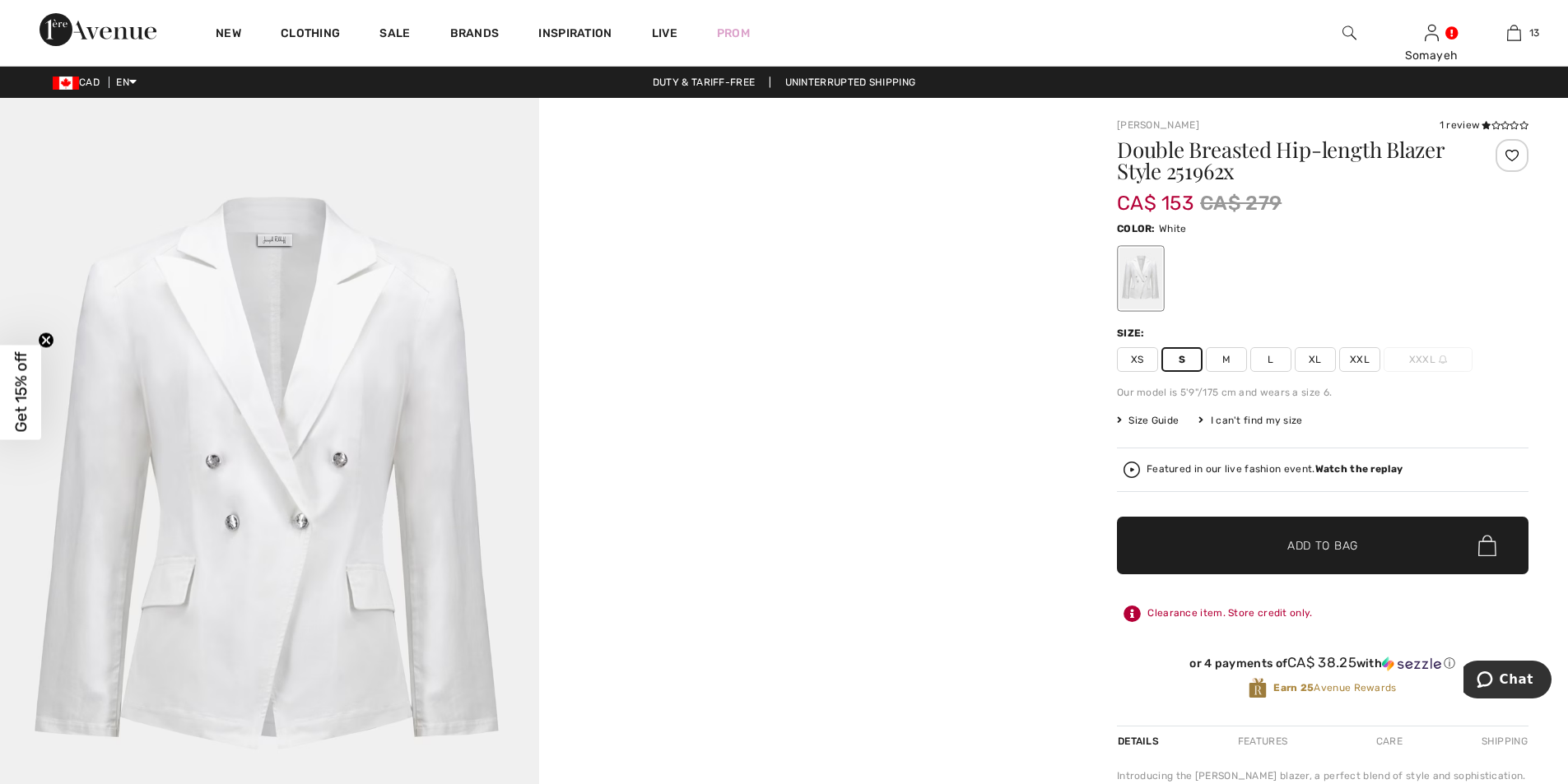
click at [1117, 416] on icon at bounding box center [1118, 420] width 5 height 10
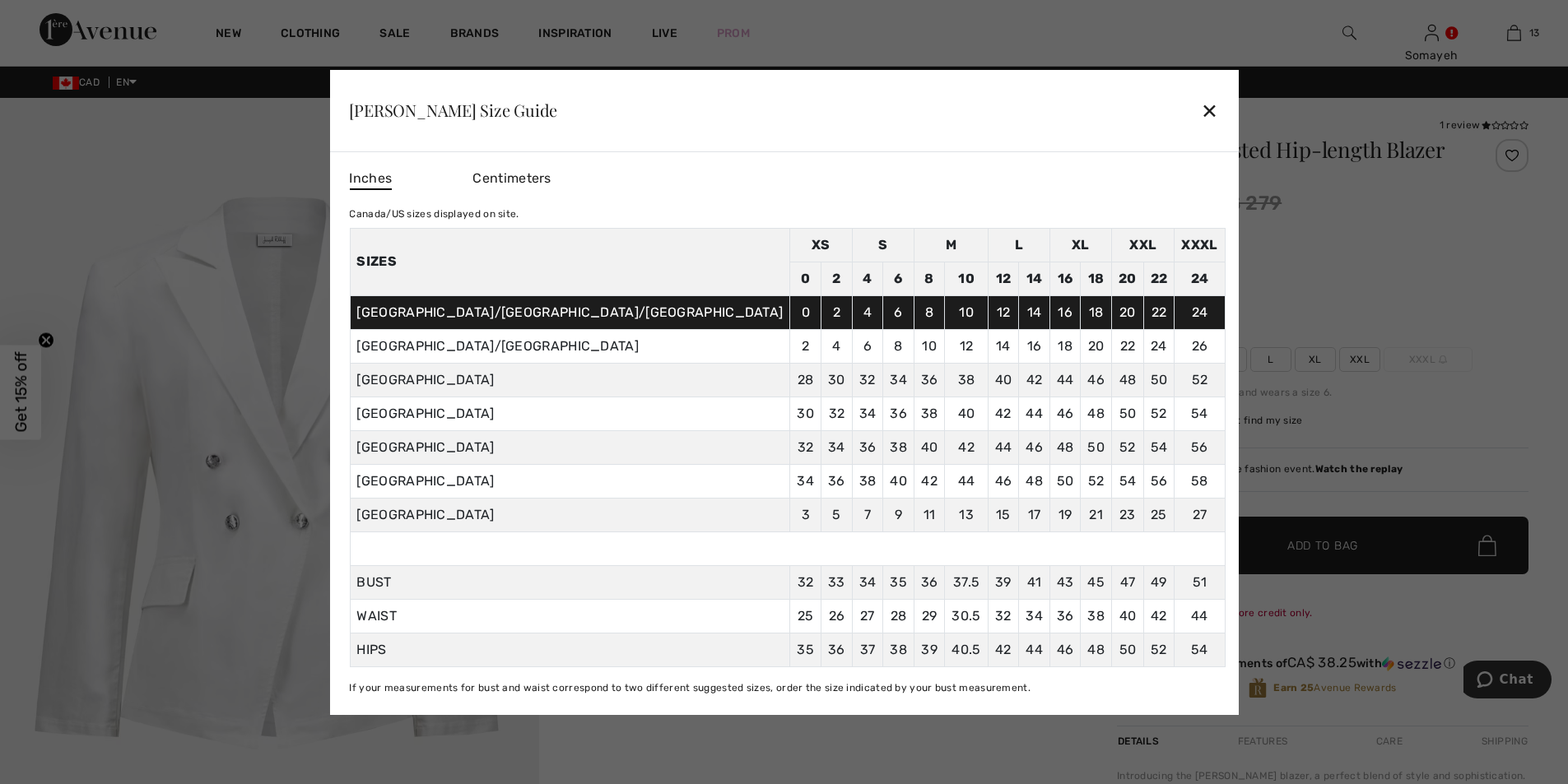
click at [1201, 112] on div "✕" at bounding box center [1209, 110] width 17 height 34
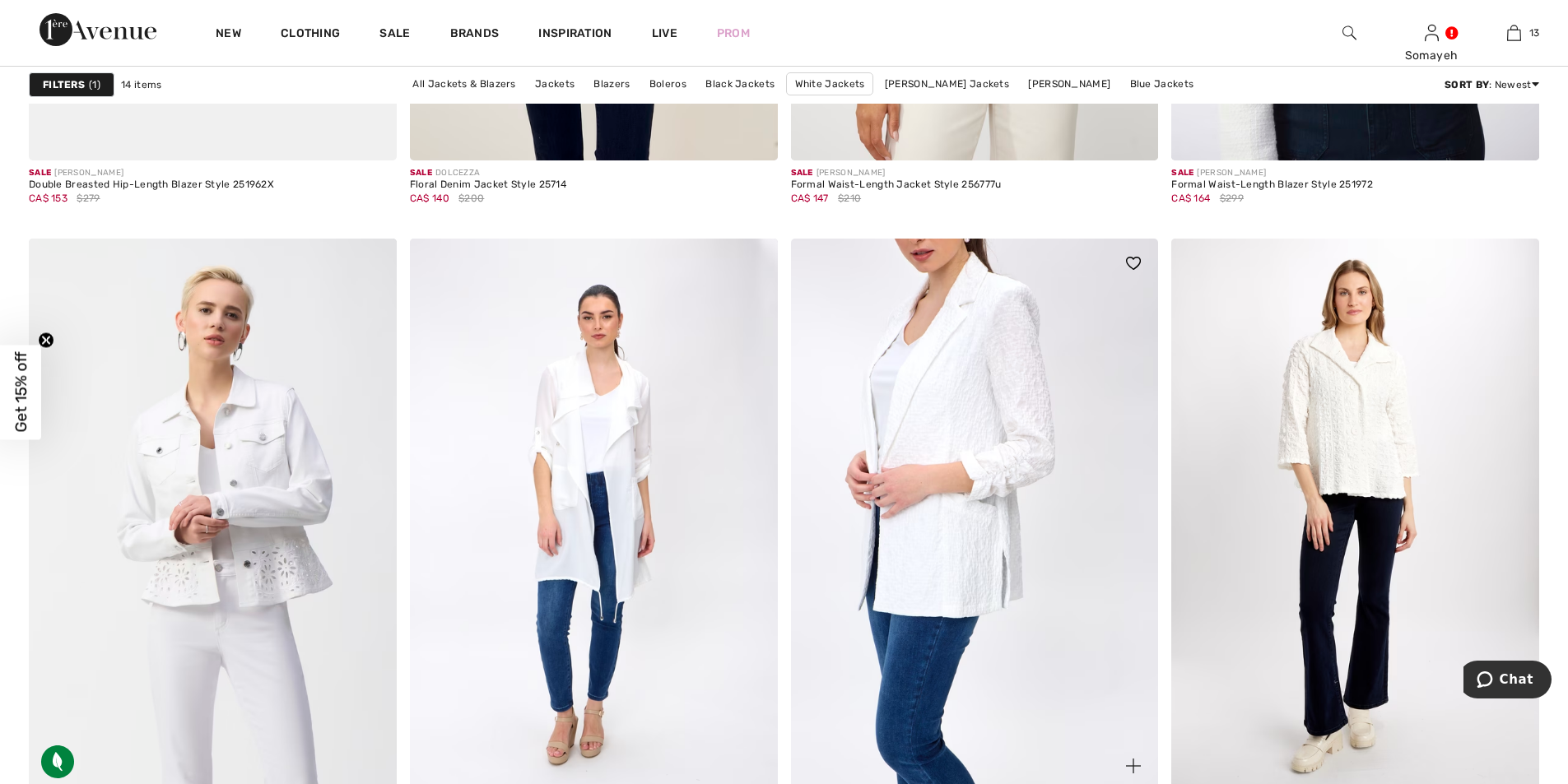
scroll to position [2057, 0]
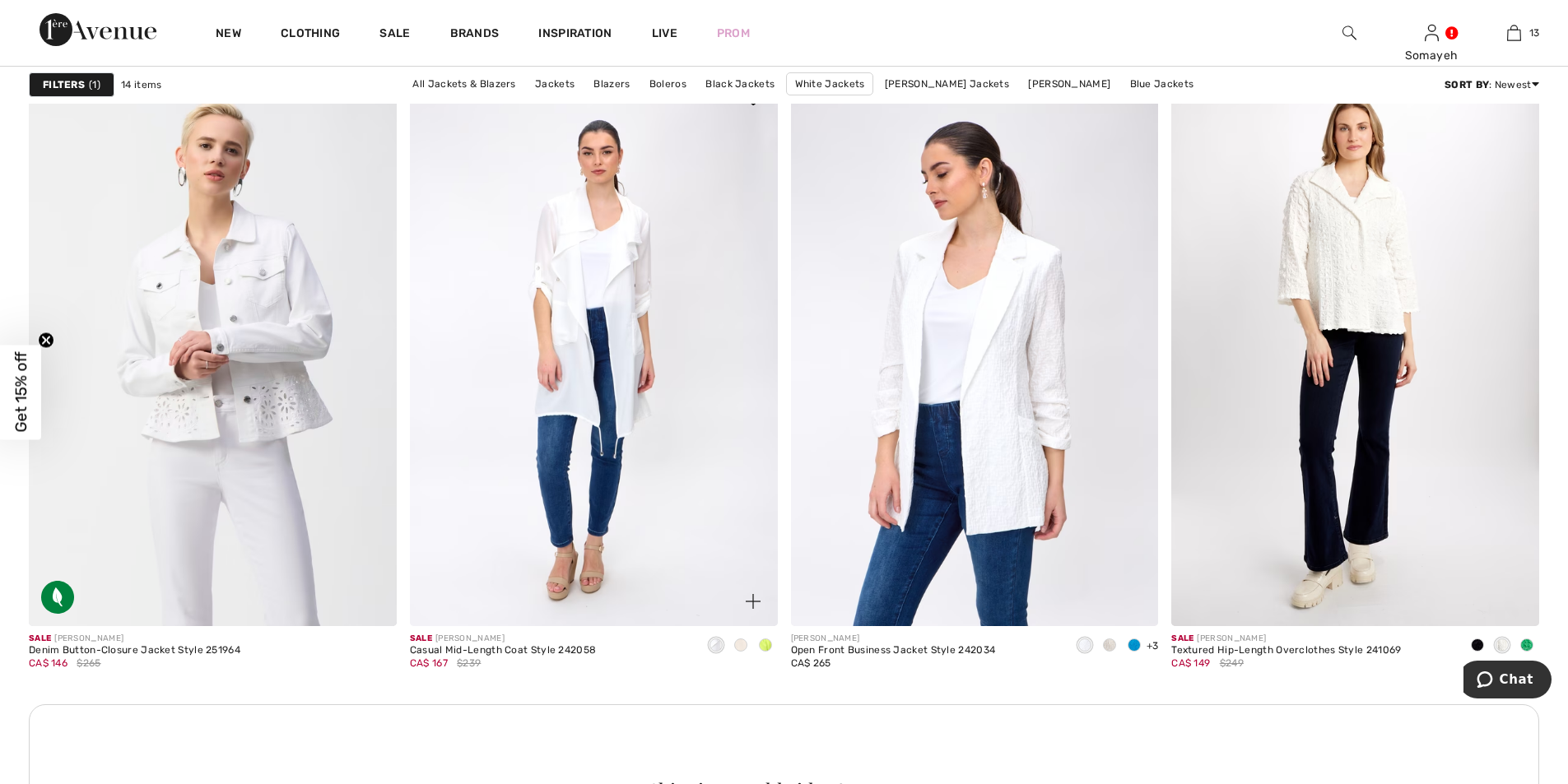
click at [762, 647] on span at bounding box center [765, 645] width 13 height 13
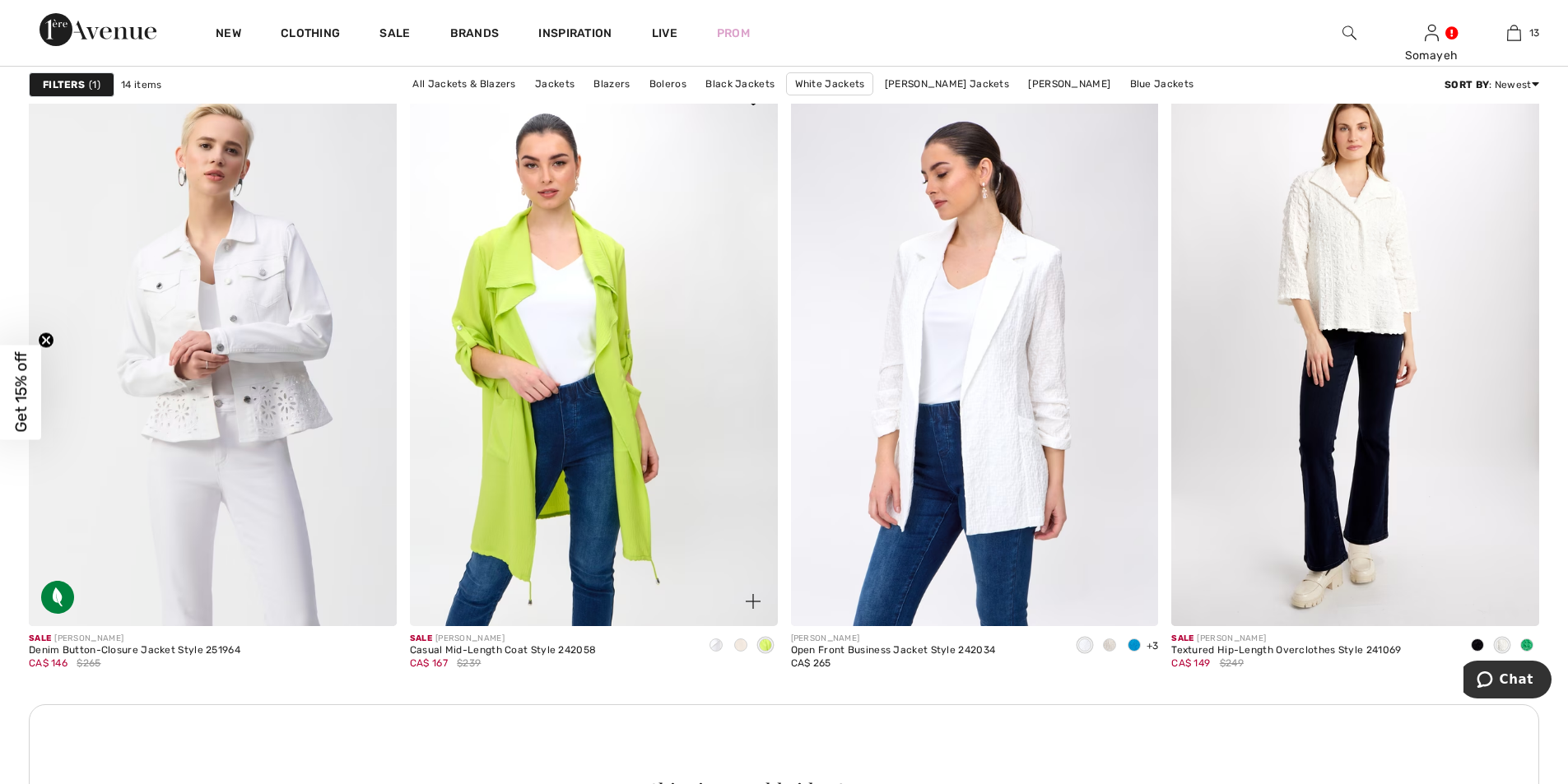
click at [613, 327] on img at bounding box center [593, 349] width 368 height 551
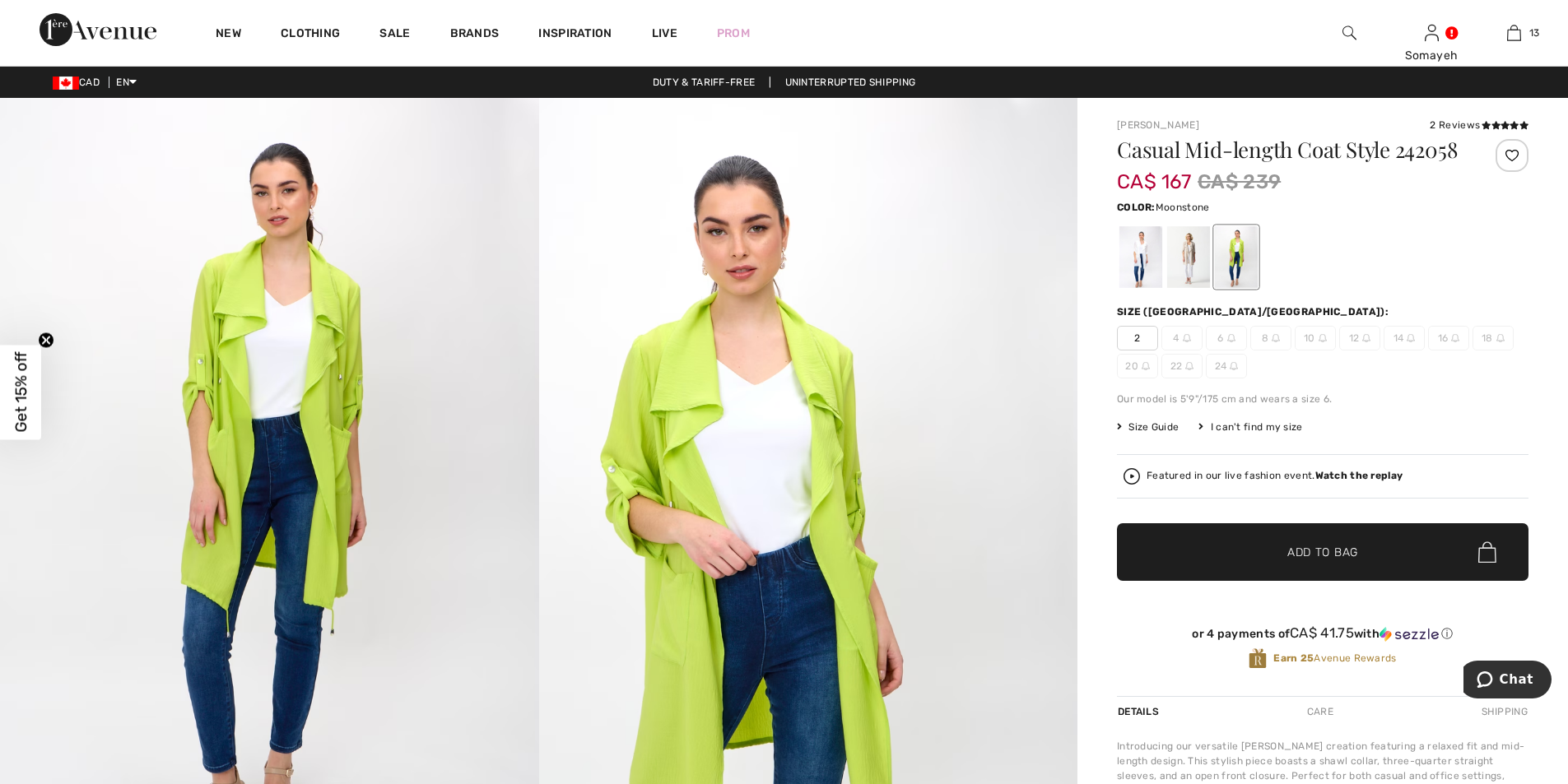
click at [1187, 261] on div at bounding box center [1188, 257] width 43 height 62
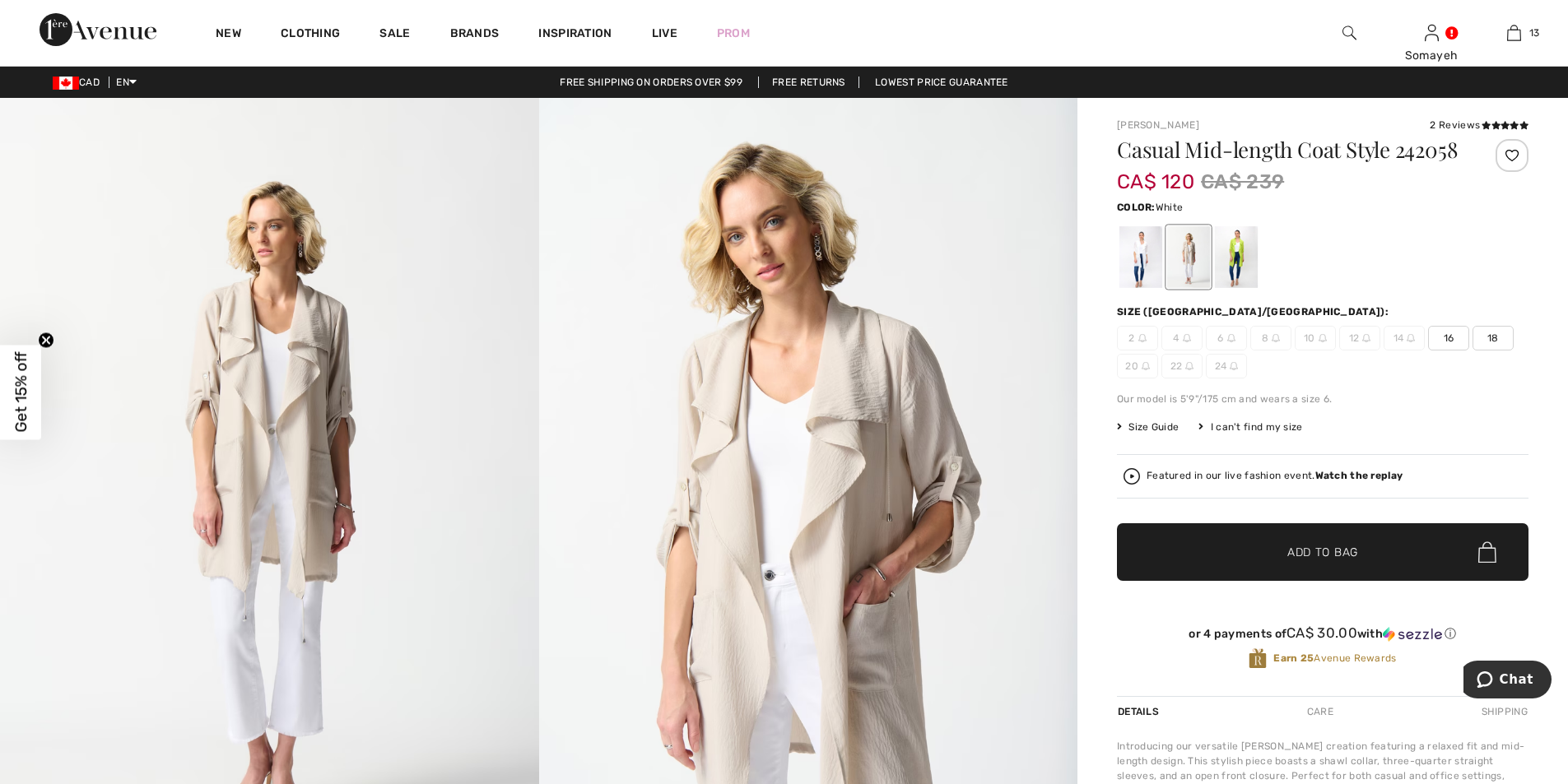
click at [1137, 265] on div at bounding box center [1140, 257] width 43 height 62
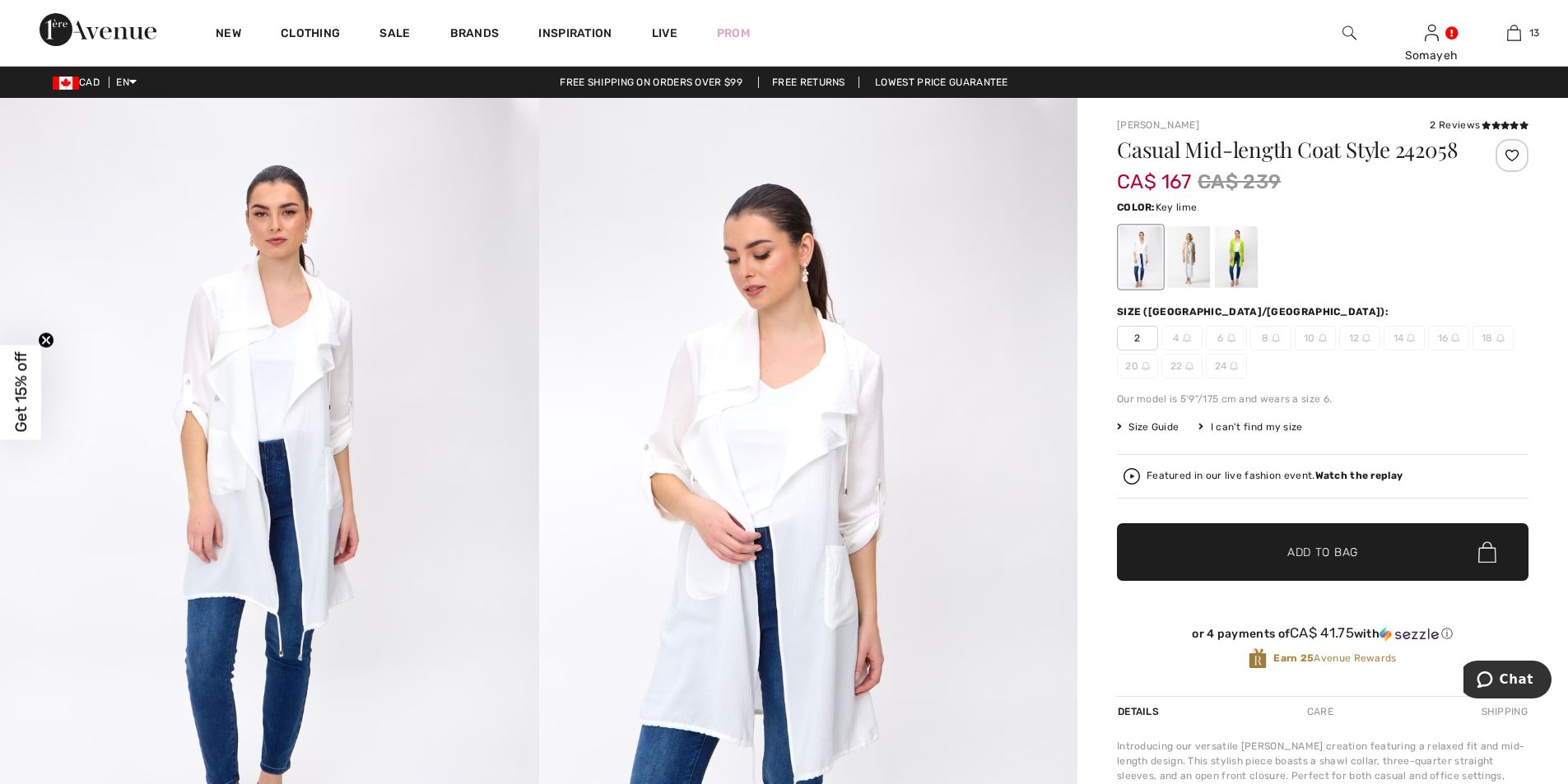
click at [1252, 265] on div at bounding box center [1236, 257] width 43 height 62
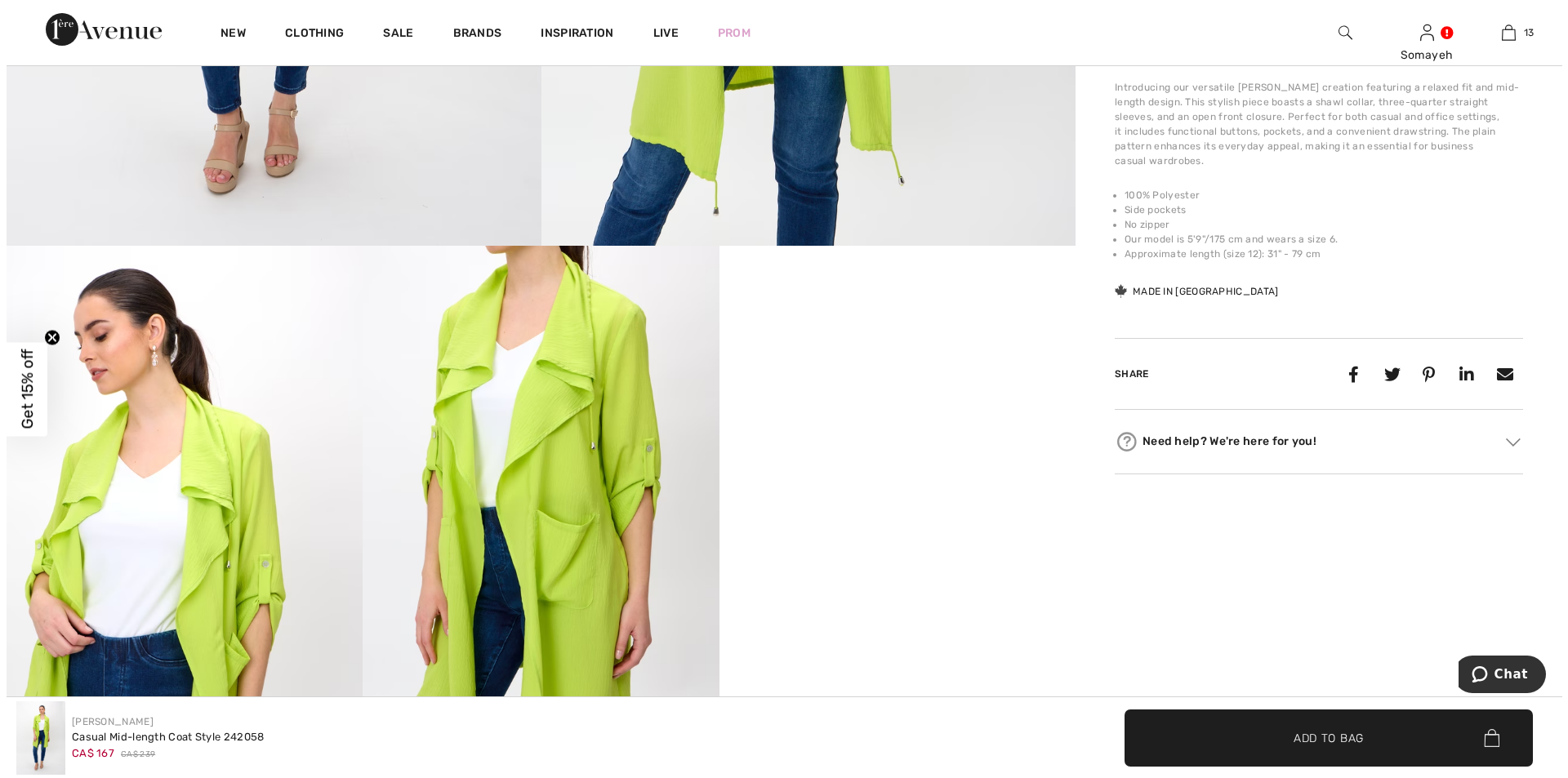
scroll to position [816, 0]
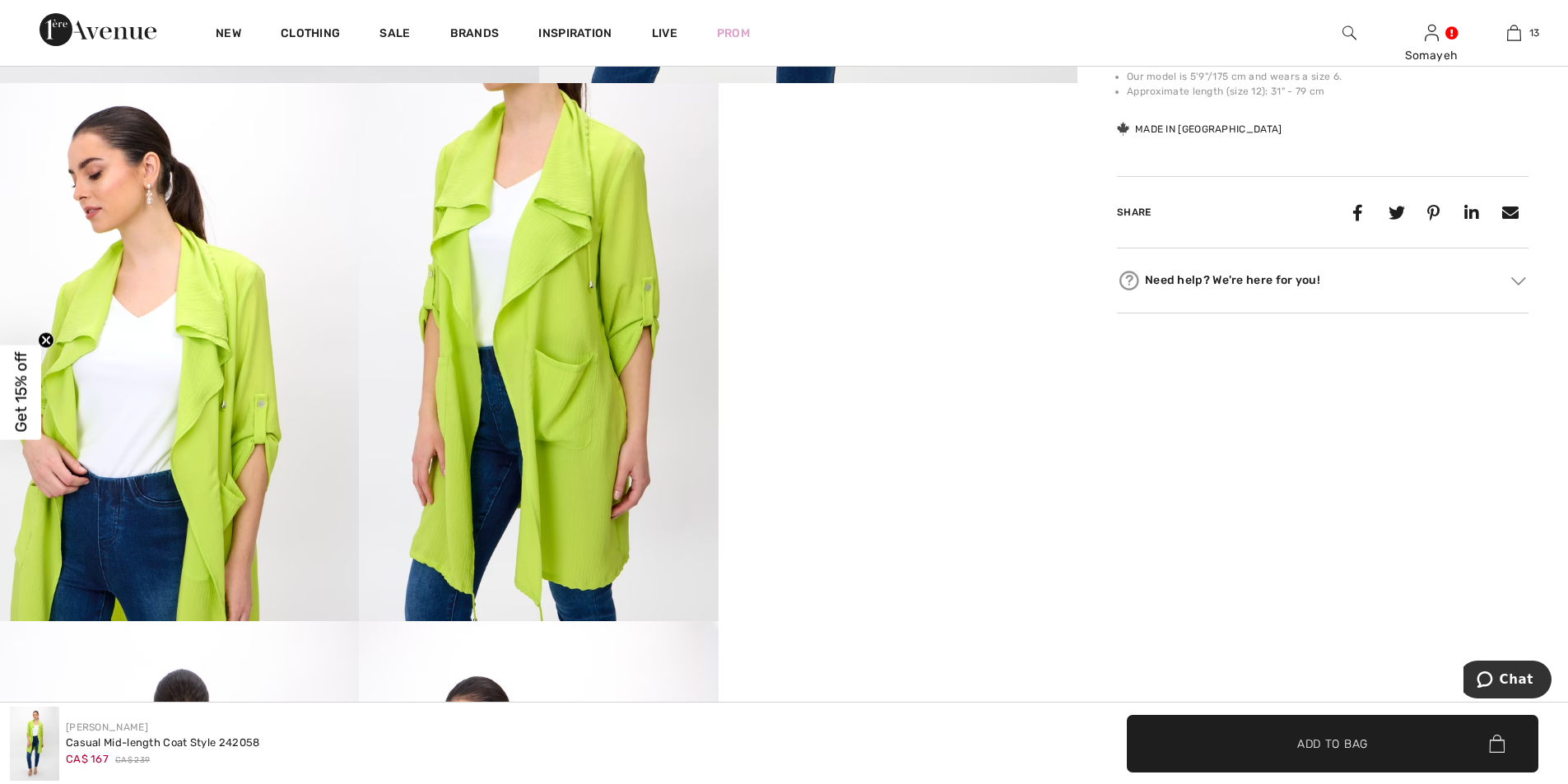
click at [580, 342] on img at bounding box center [538, 352] width 359 height 538
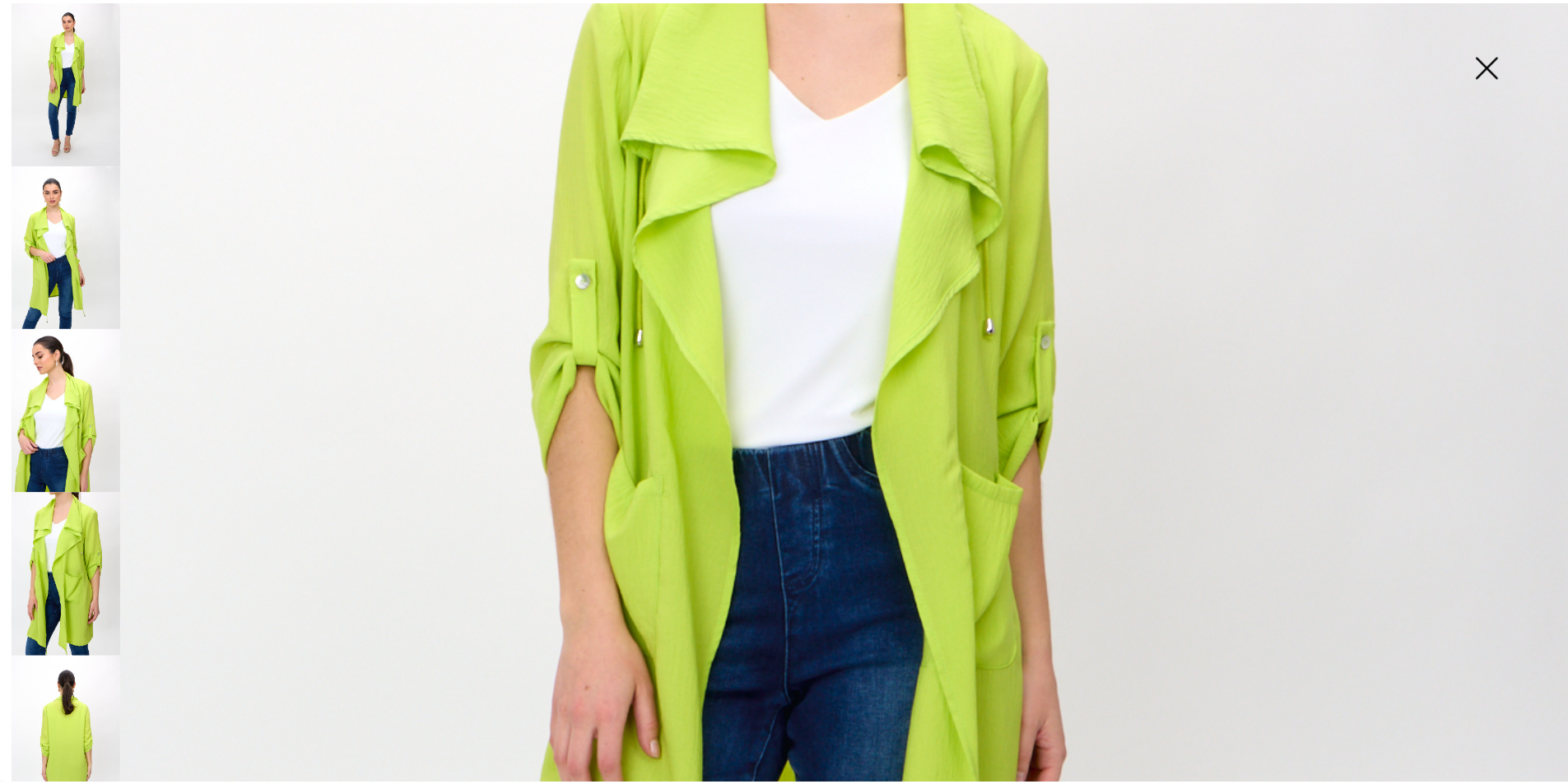
scroll to position [740, 0]
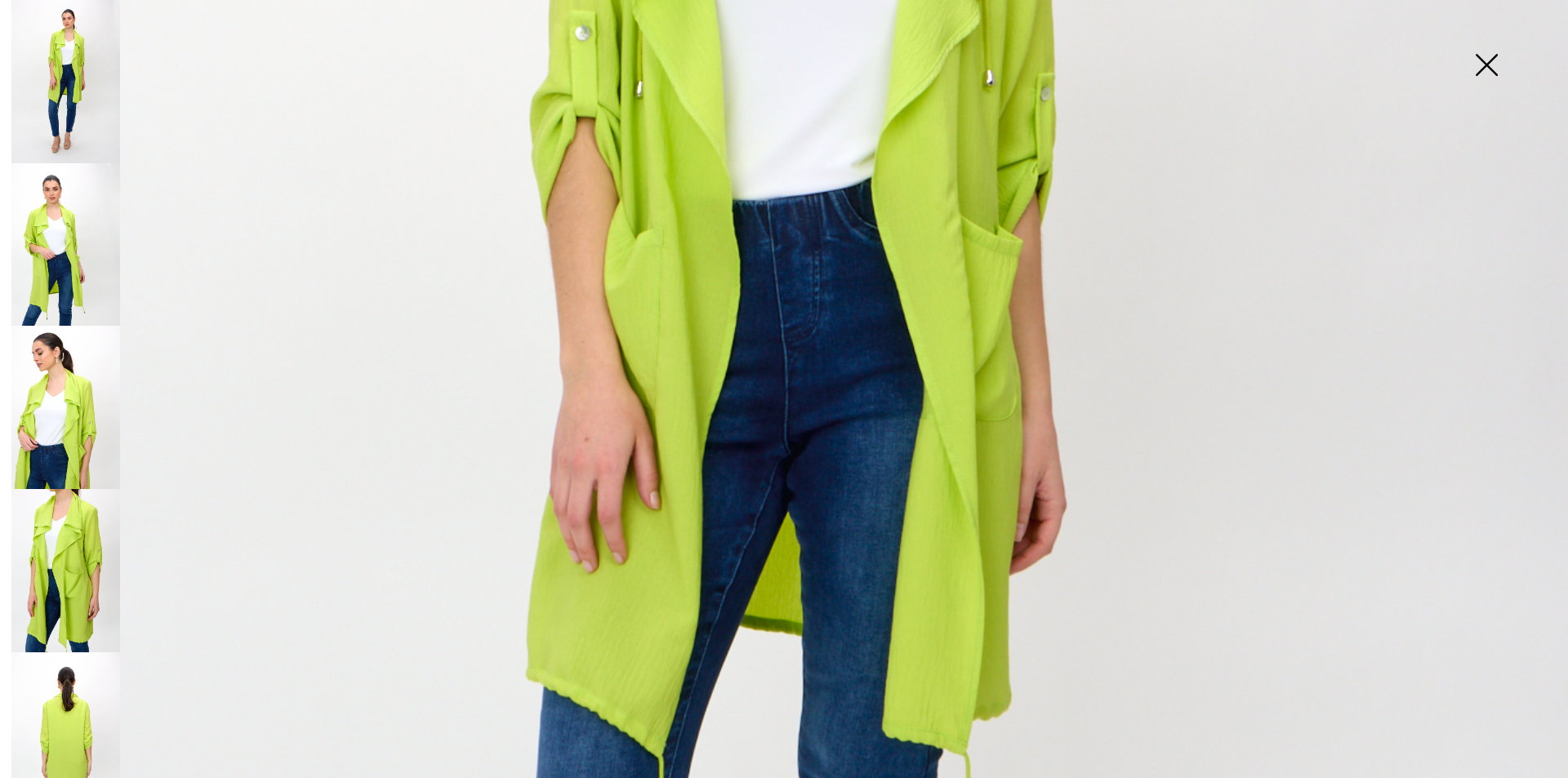
click at [93, 250] on img at bounding box center [65, 245] width 108 height 163
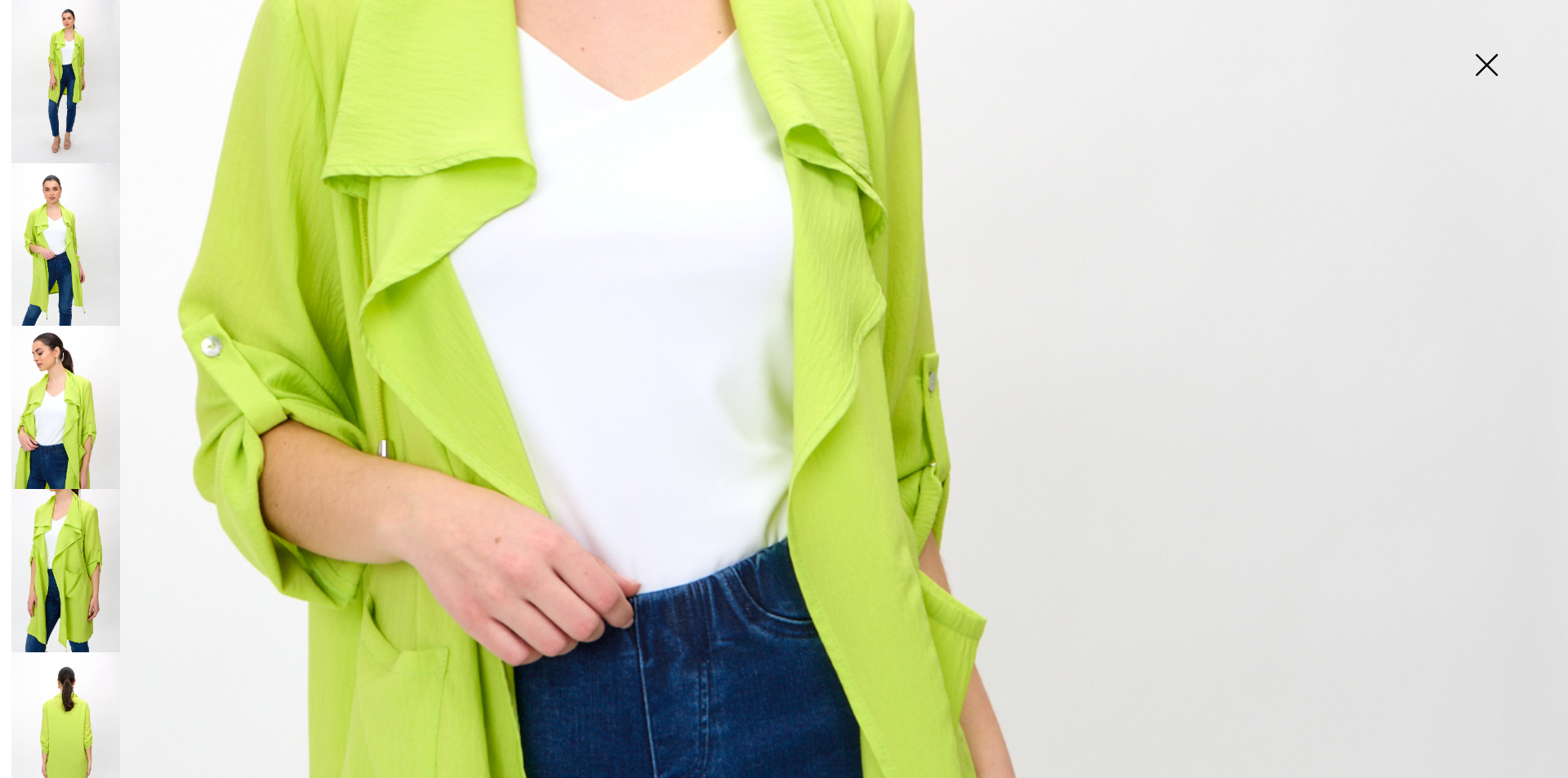
click at [81, 399] on img at bounding box center [65, 407] width 108 height 163
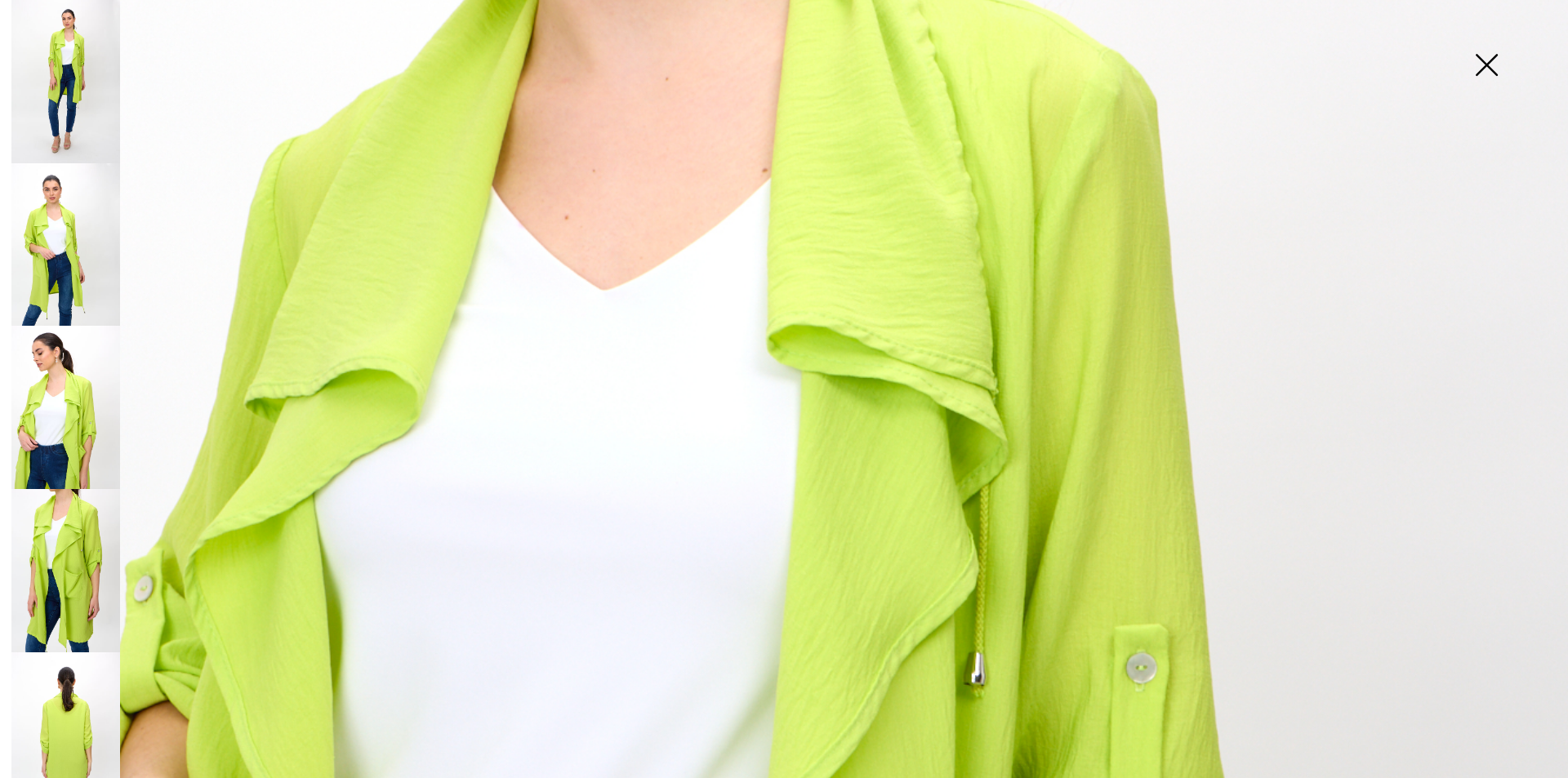
click at [1484, 57] on img at bounding box center [1486, 66] width 82 height 84
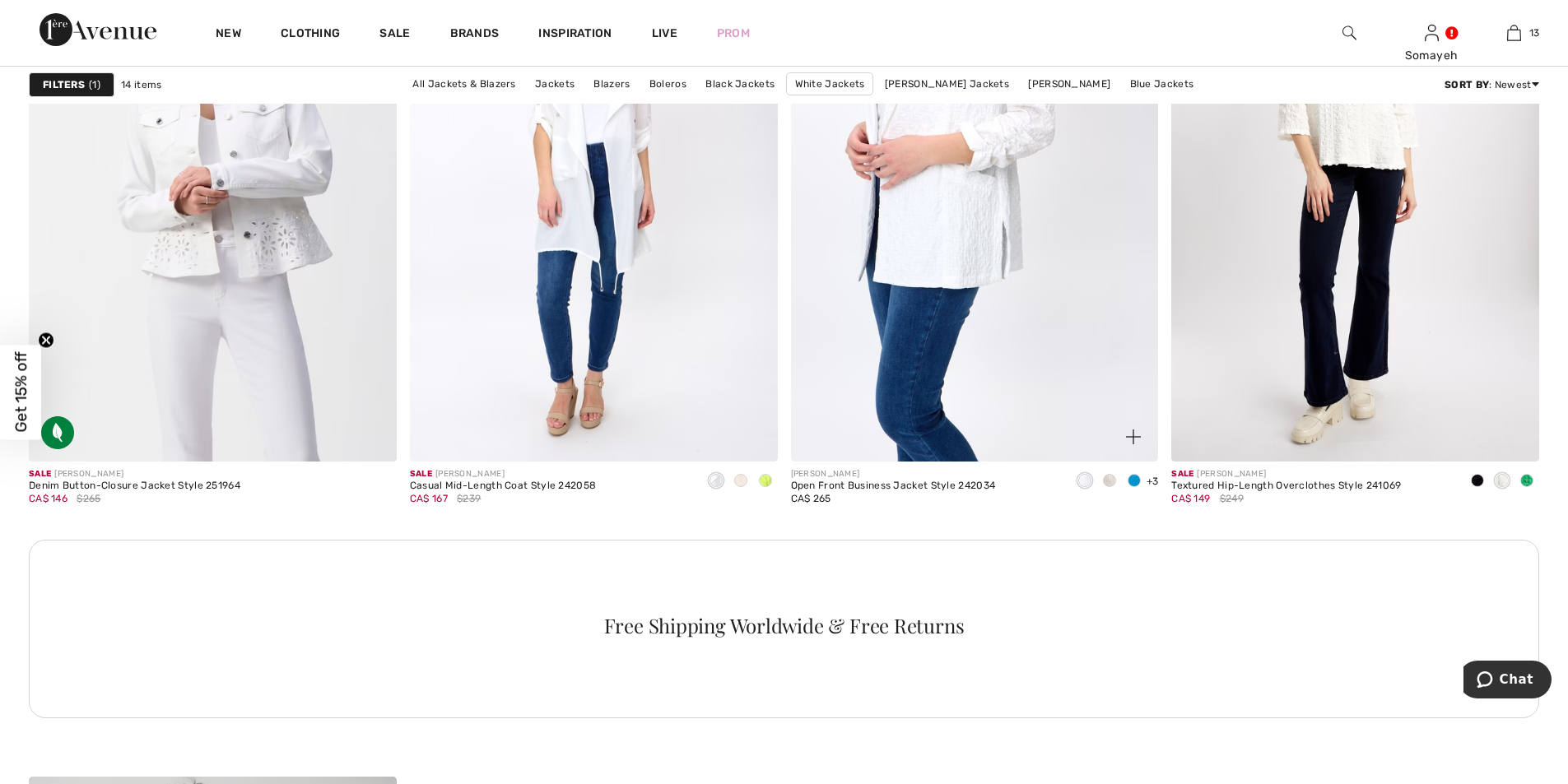
scroll to position [2139, 0]
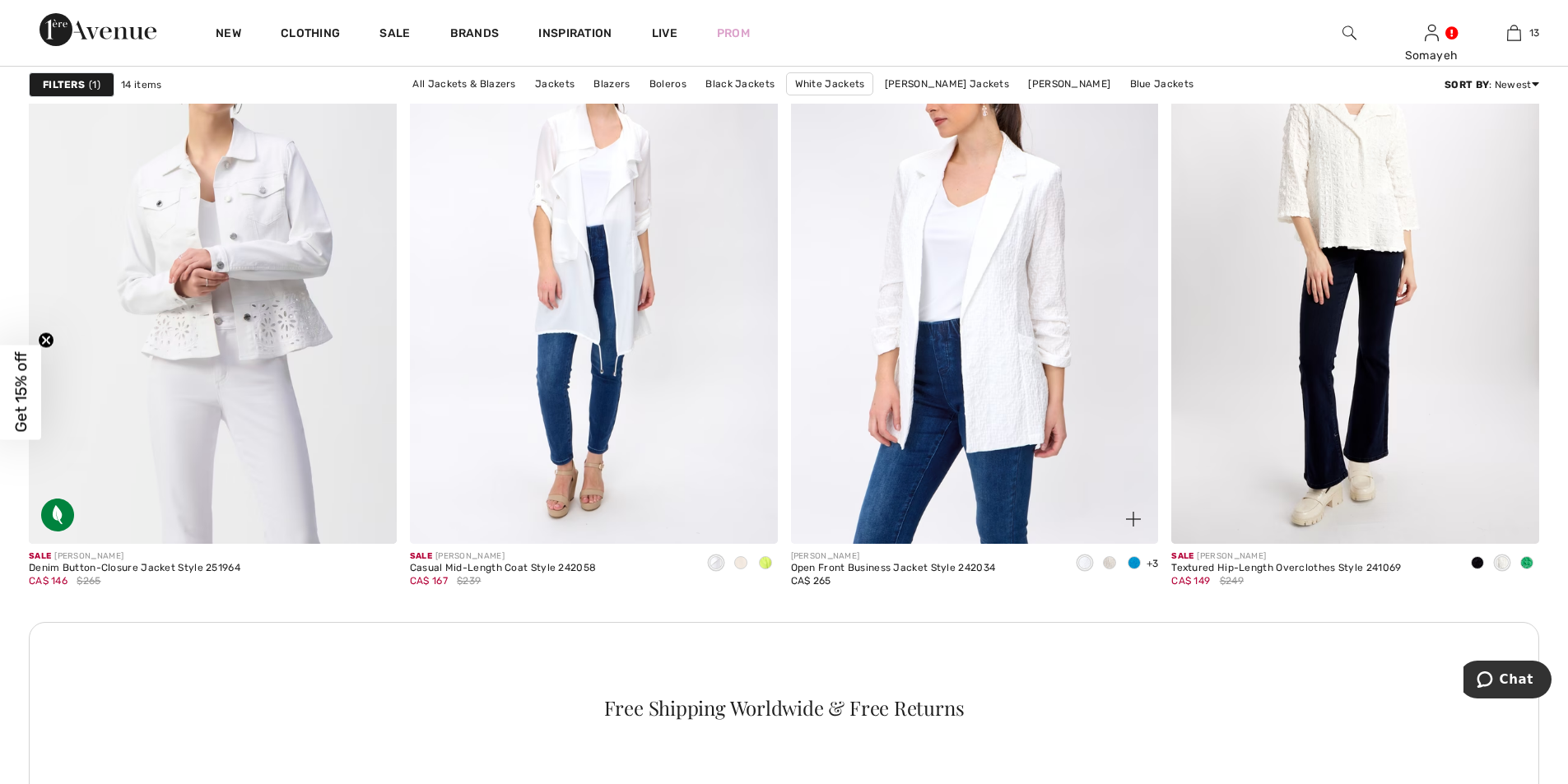
click at [1108, 564] on span at bounding box center [1110, 563] width 13 height 13
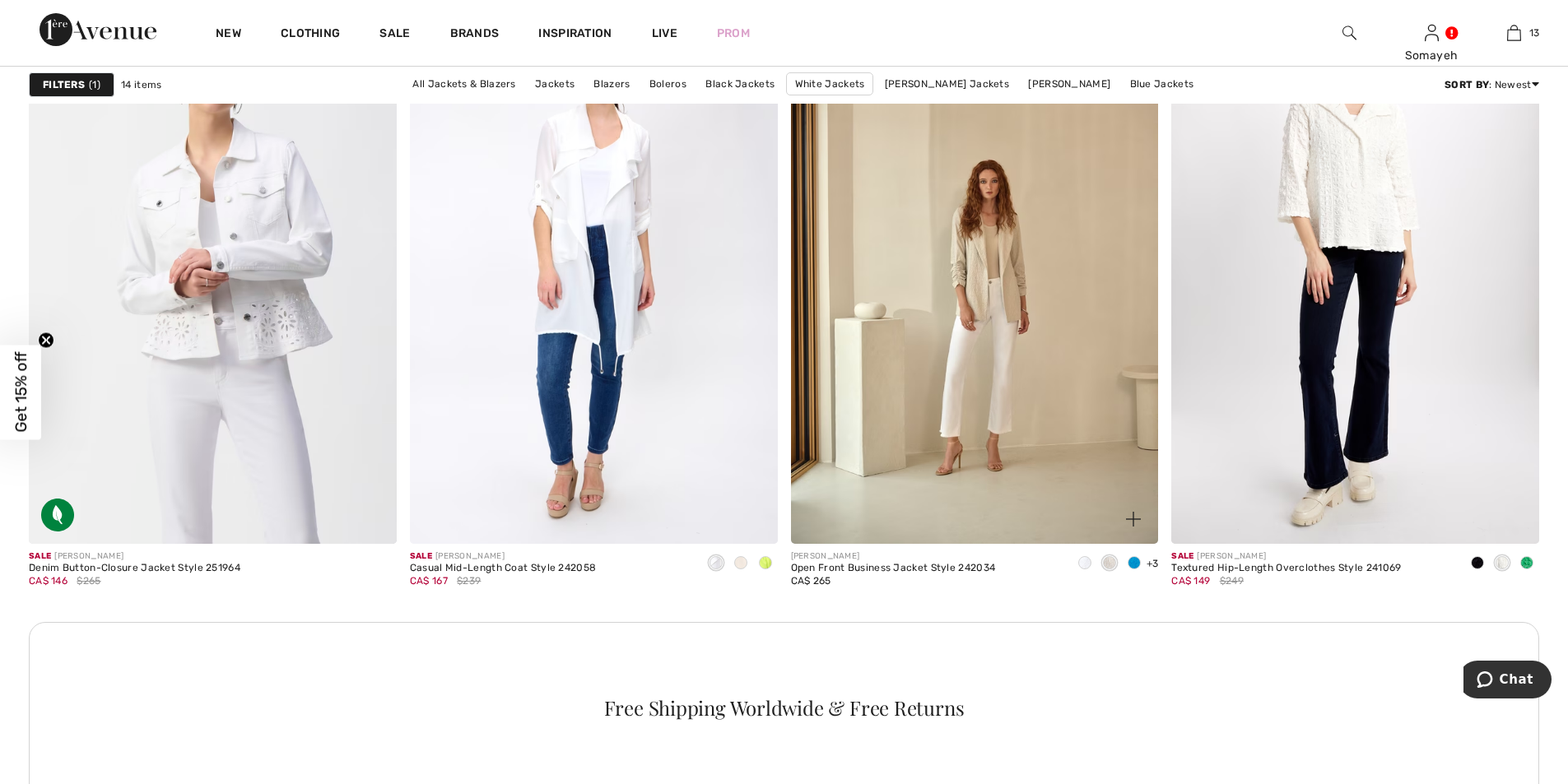
click at [1140, 563] on div at bounding box center [1135, 564] width 25 height 27
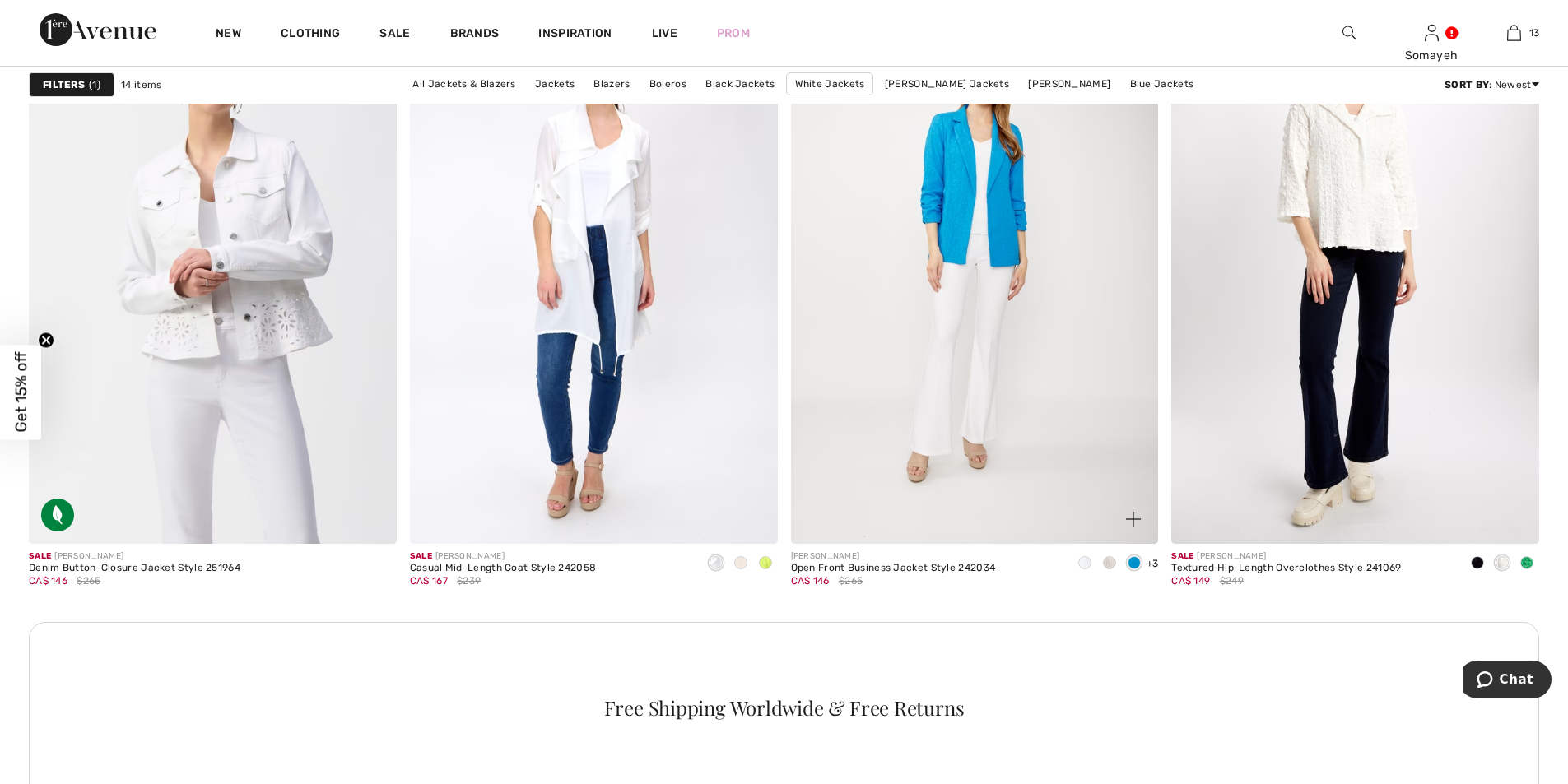
click at [1147, 563] on span "+3" at bounding box center [1152, 563] width 12 height 11
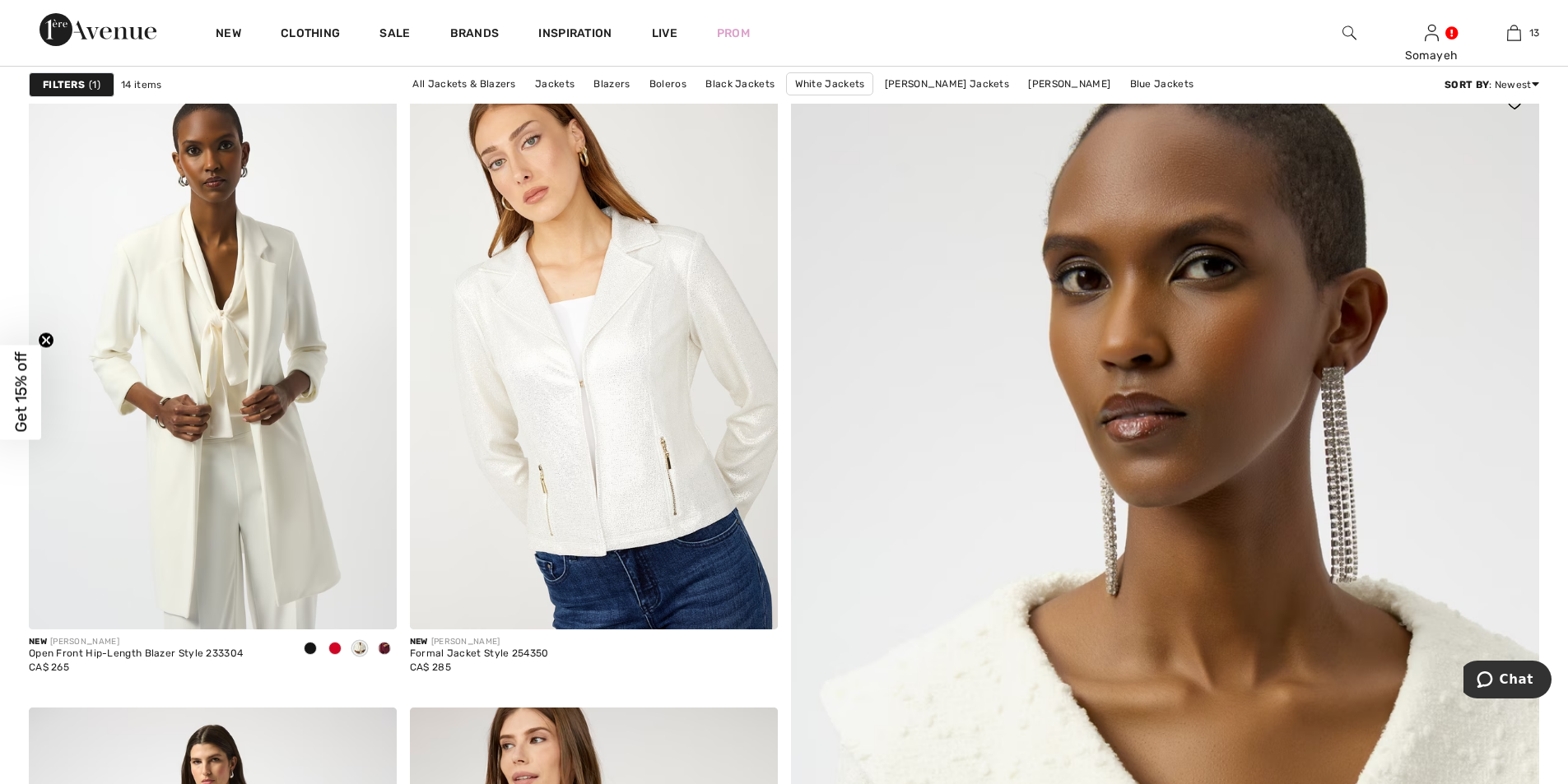
scroll to position [82, 0]
